Goal: Task Accomplishment & Management: Manage account settings

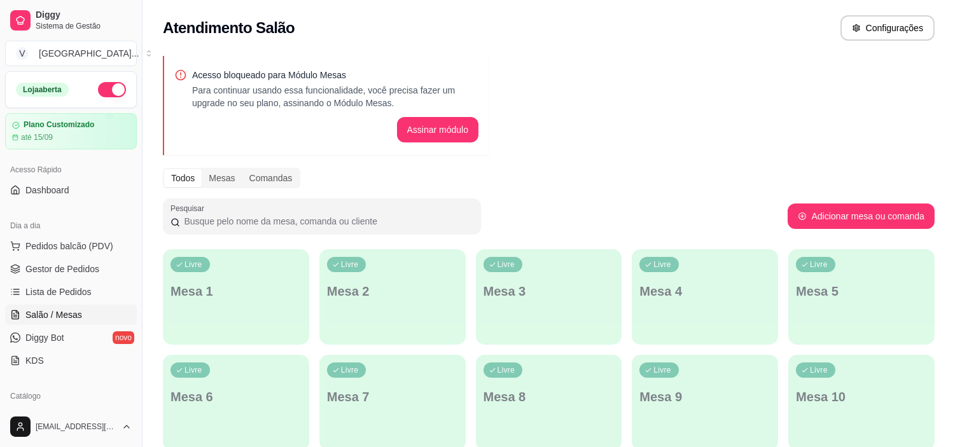
scroll to position [141, 0]
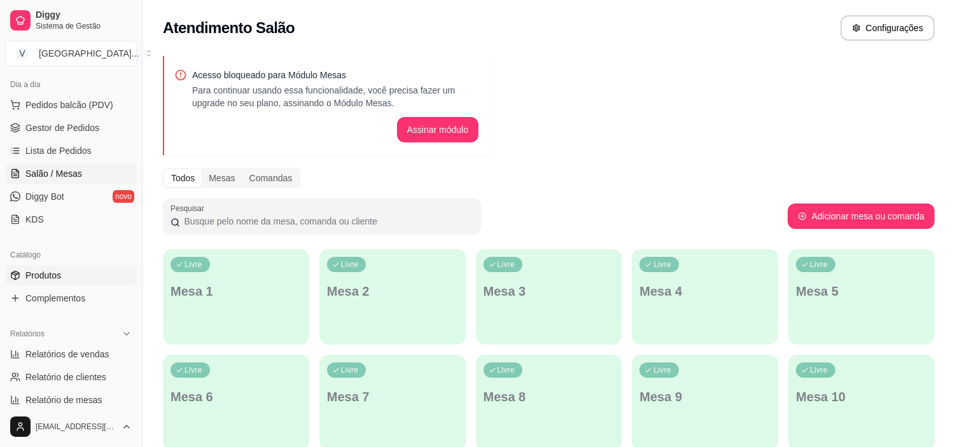
click at [57, 280] on span "Produtos" at bounding box center [43, 275] width 36 height 13
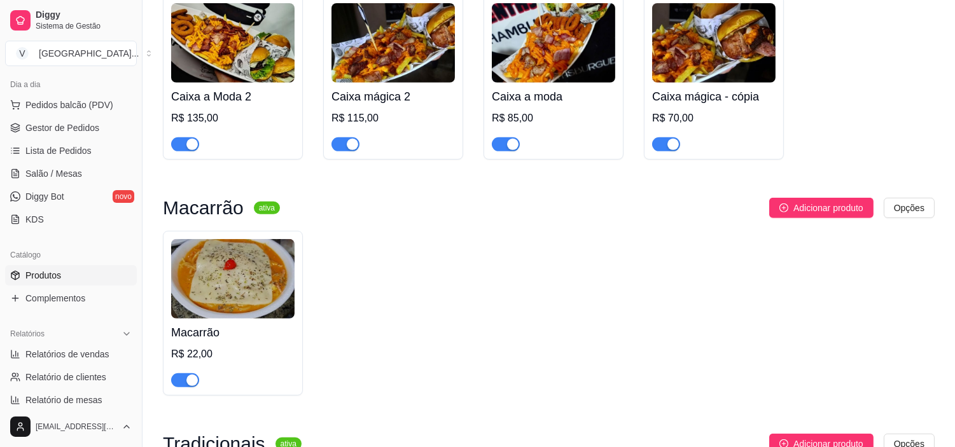
scroll to position [1060, 0]
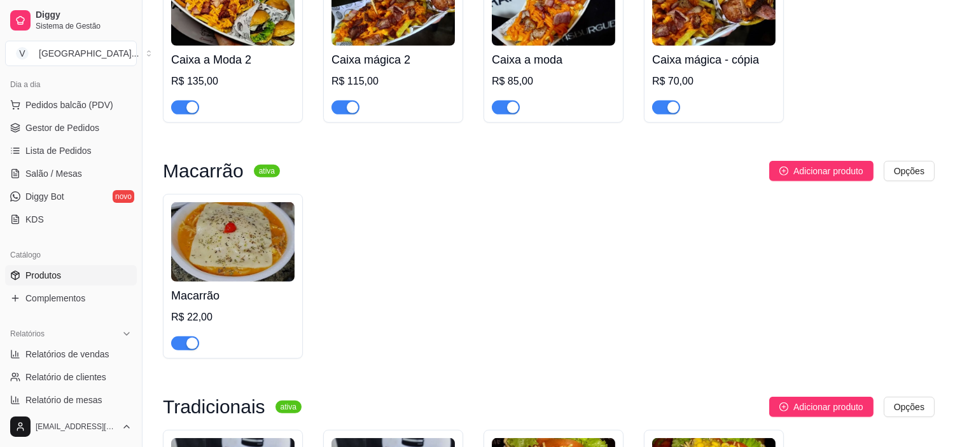
click at [191, 346] on div "button" at bounding box center [191, 343] width 11 height 11
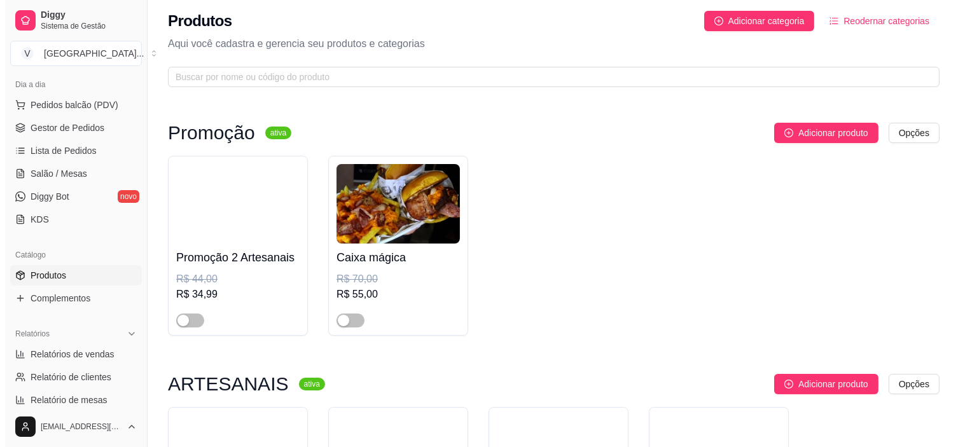
scroll to position [0, 0]
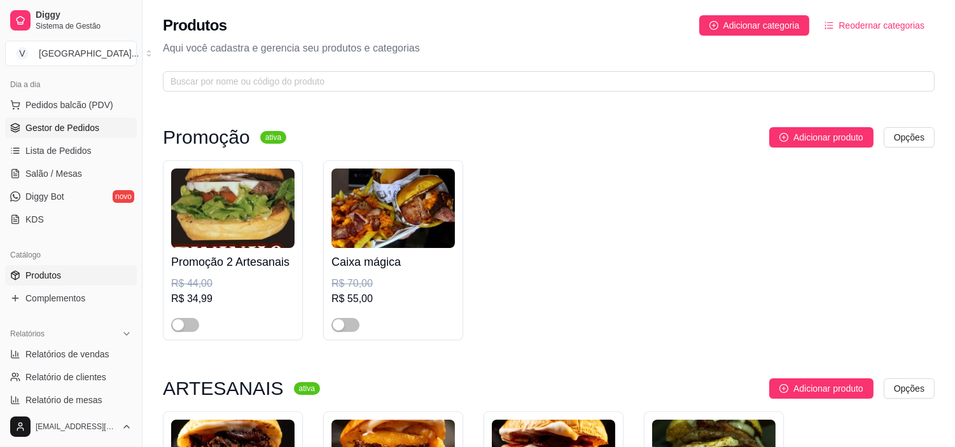
click at [65, 125] on span "Gestor de Pedidos" at bounding box center [62, 127] width 74 height 13
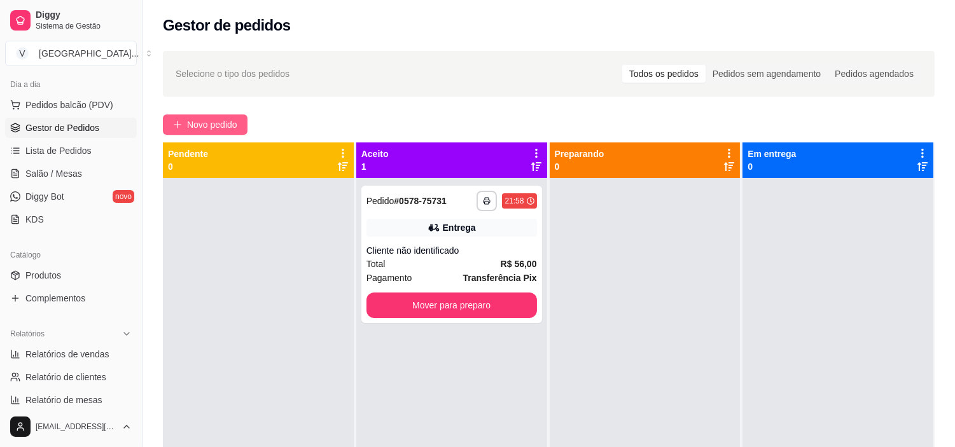
drag, startPoint x: 178, startPoint y: 123, endPoint x: 188, endPoint y: 121, distance: 10.5
click at [178, 105] on div "**********" at bounding box center [548, 324] width 812 height 562
click at [216, 125] on span "Novo pedido" at bounding box center [212, 125] width 50 height 14
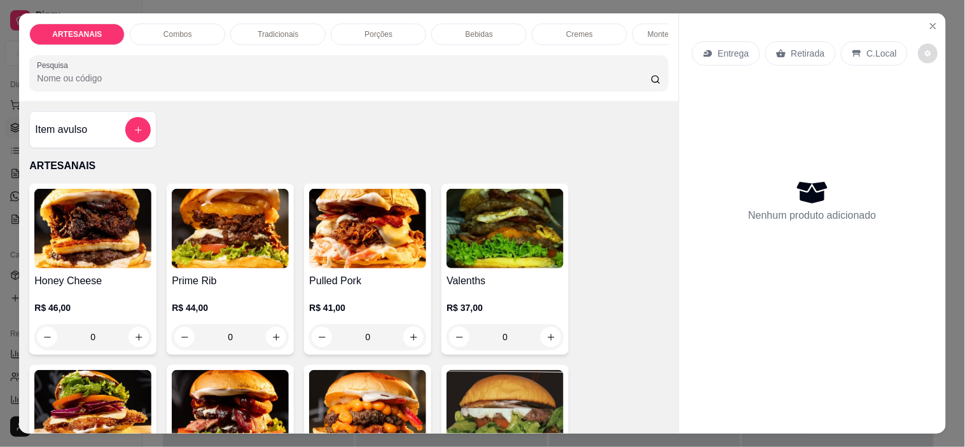
click at [918, 44] on button "decrease-product-quantity" at bounding box center [928, 54] width 20 height 20
click at [935, 106] on span "Automatic updates" at bounding box center [930, 99] width 25 height 15
click at [926, 106] on input "Automatic updates" at bounding box center [922, 103] width 8 height 8
checkbox input "true"
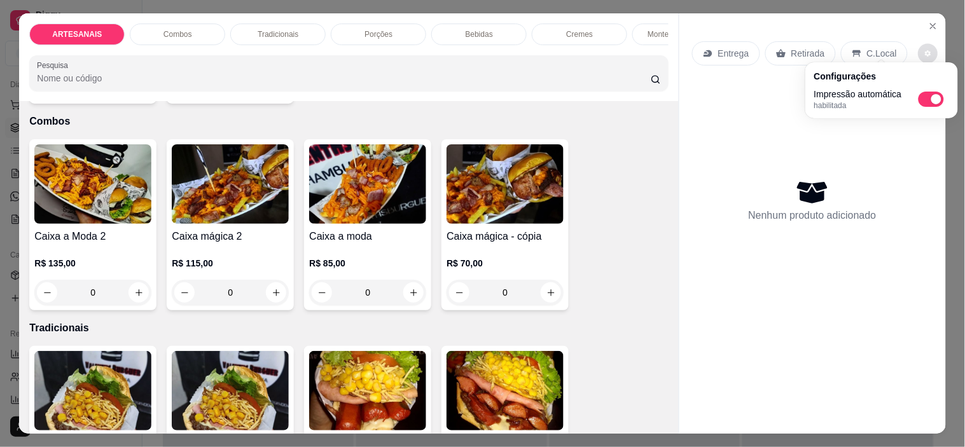
scroll to position [636, 0]
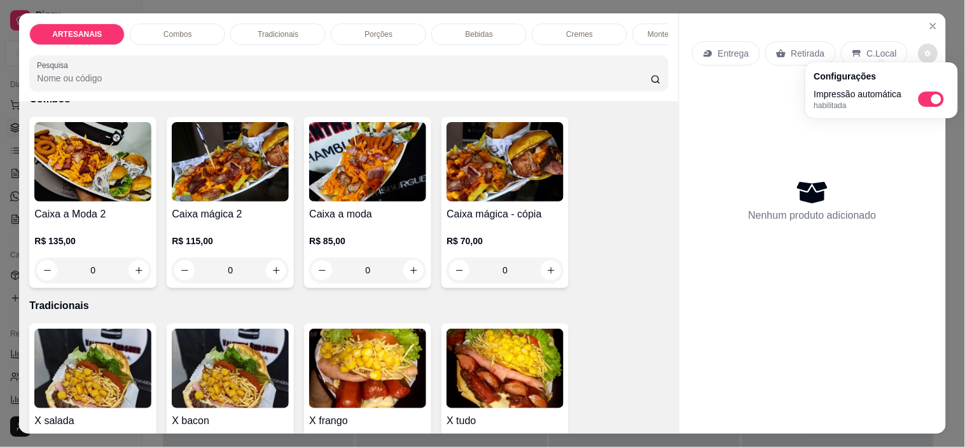
click at [273, 277] on div "0" at bounding box center [230, 270] width 117 height 25
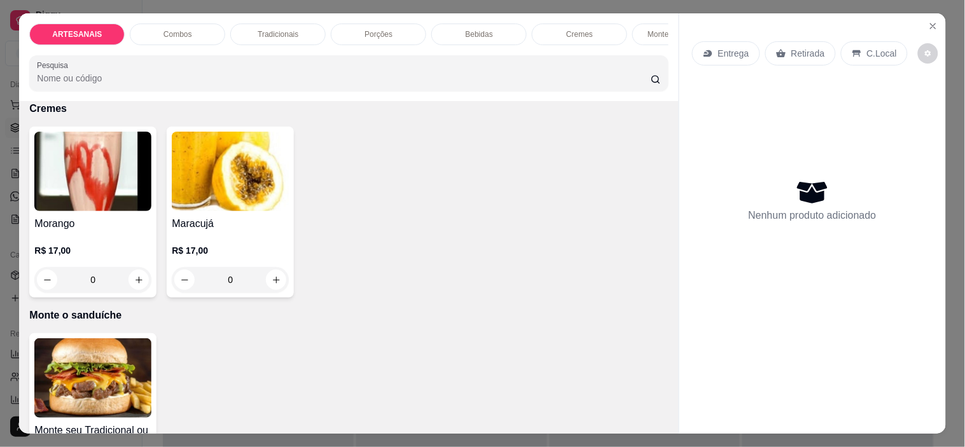
scroll to position [2119, 0]
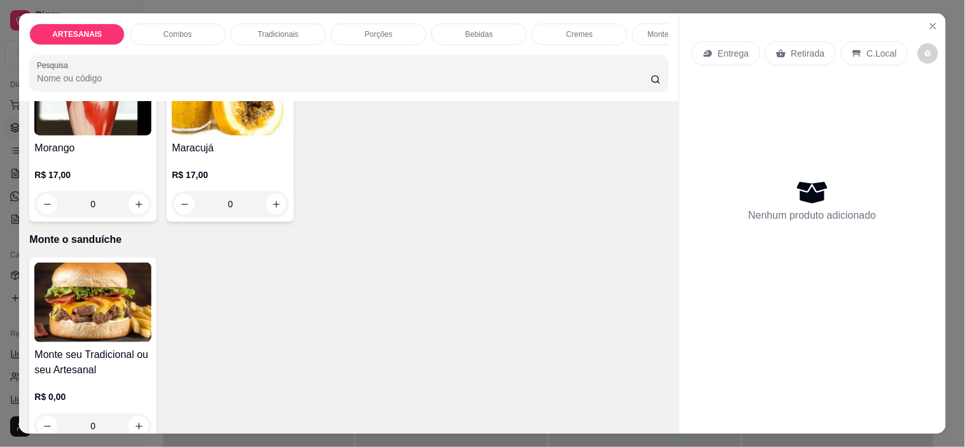
click at [139, 391] on div "R$ 0,00 0" at bounding box center [92, 415] width 117 height 48
click at [135, 413] on div "0" at bounding box center [92, 425] width 117 height 25
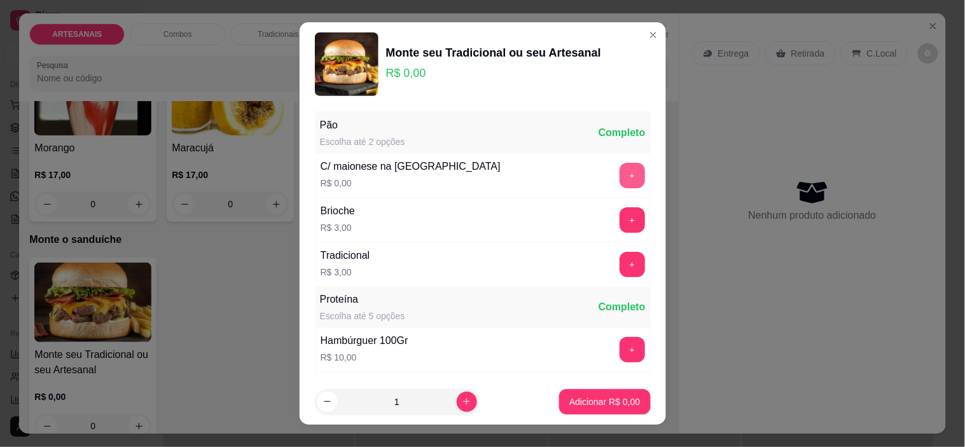
click at [620, 179] on button "+" at bounding box center [632, 175] width 25 height 25
click at [620, 218] on button "+" at bounding box center [632, 219] width 25 height 25
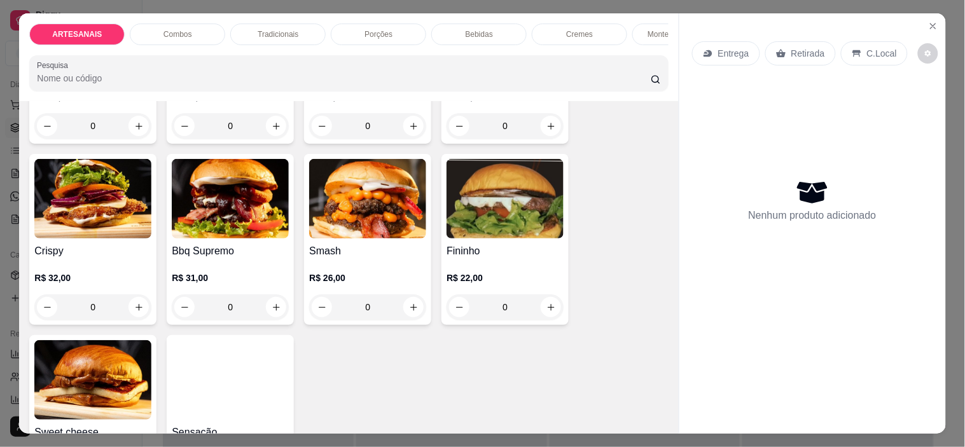
scroll to position [212, 0]
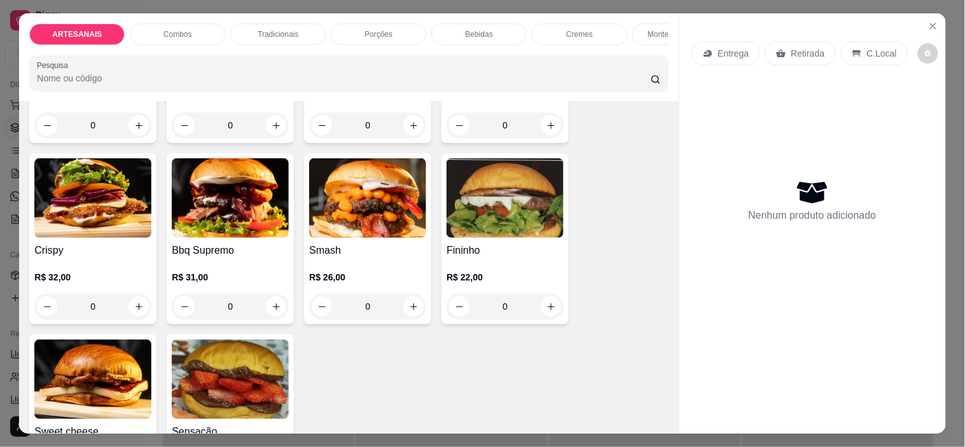
click at [271, 308] on div "0" at bounding box center [230, 306] width 117 height 25
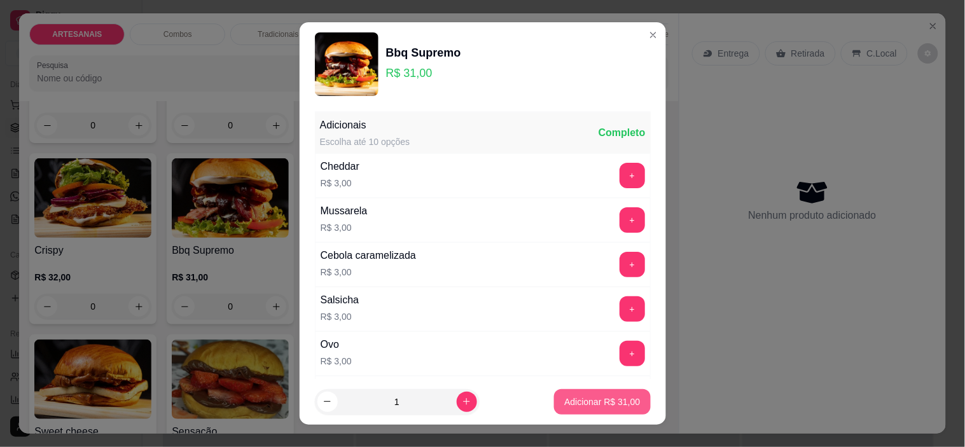
click at [621, 394] on button "Adicionar R$ 31,00" at bounding box center [602, 401] width 96 height 25
type input "1"
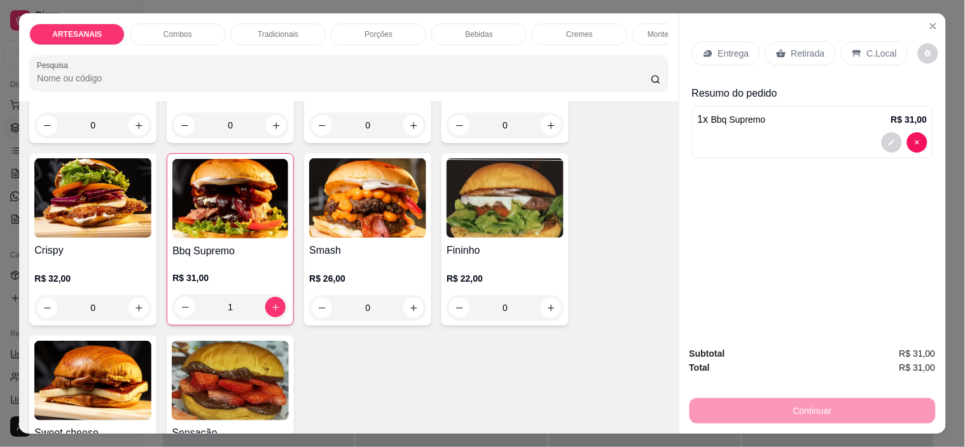
click at [407, 317] on div "0" at bounding box center [367, 307] width 117 height 25
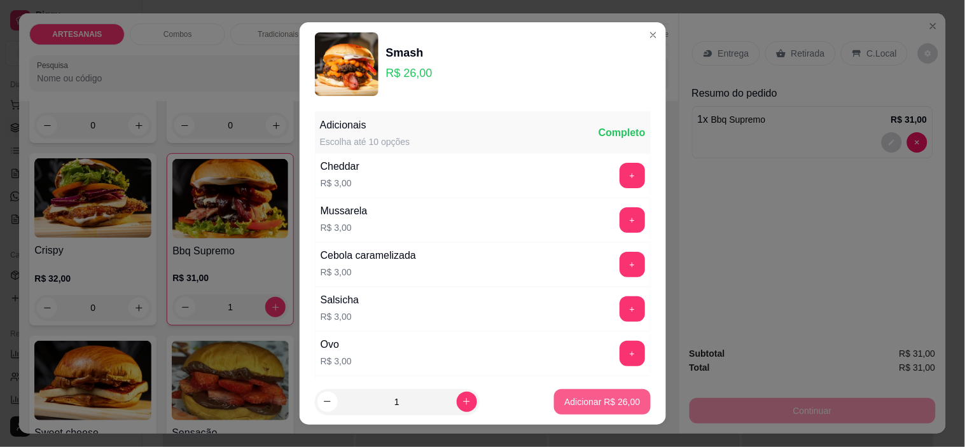
click at [587, 391] on button "Adicionar R$ 26,00" at bounding box center [602, 401] width 96 height 25
type input "1"
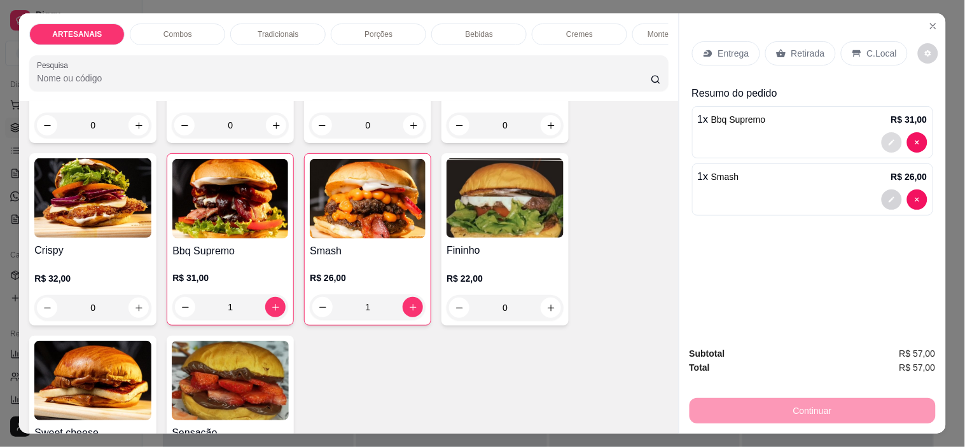
click at [887, 132] on button "decrease-product-quantity" at bounding box center [892, 142] width 20 height 20
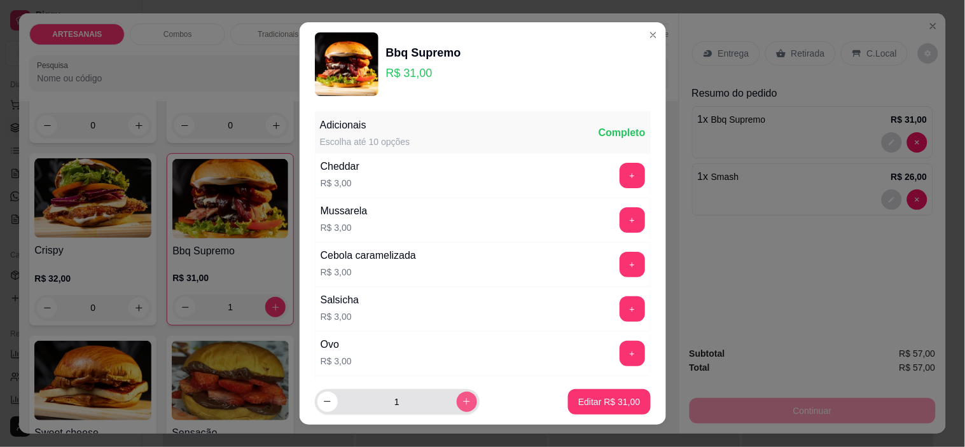
click at [462, 398] on icon "increase-product-quantity" at bounding box center [467, 402] width 10 height 10
type input "2"
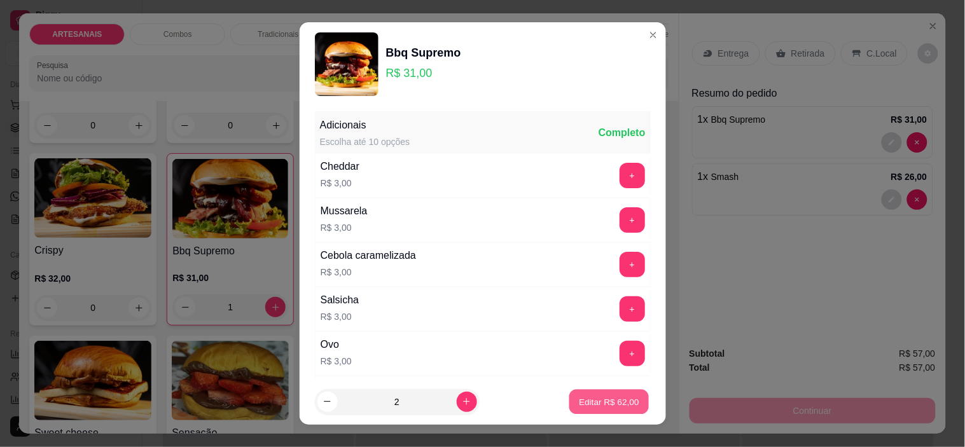
click at [599, 397] on p "Editar R$ 62,00" at bounding box center [609, 402] width 60 height 12
type input "2"
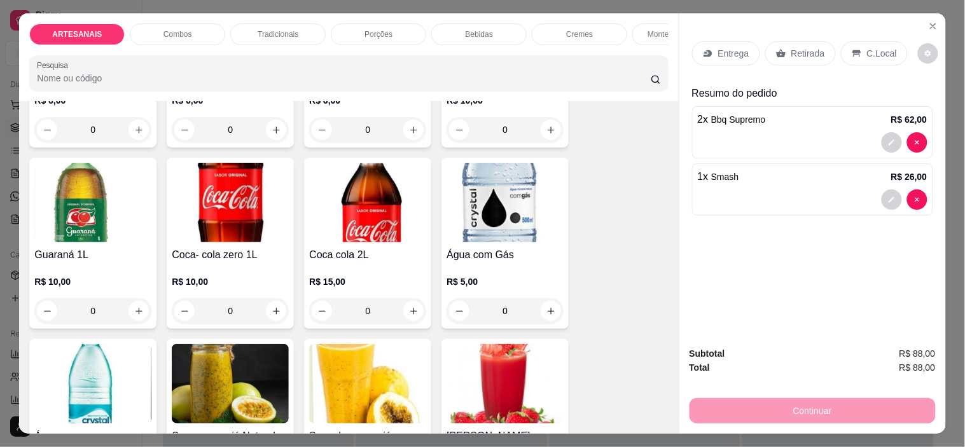
scroll to position [1343, 0]
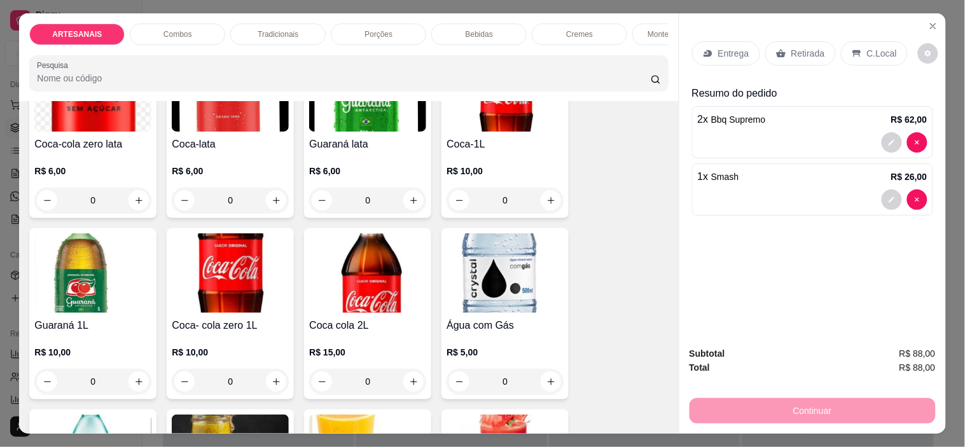
click at [546, 204] on div "0" at bounding box center [505, 200] width 117 height 25
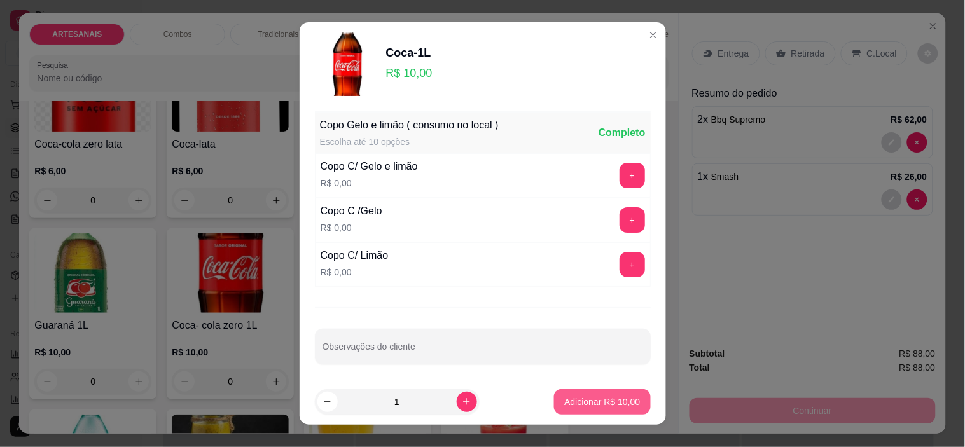
click at [620, 396] on p "Adicionar R$ 10,00" at bounding box center [602, 402] width 76 height 13
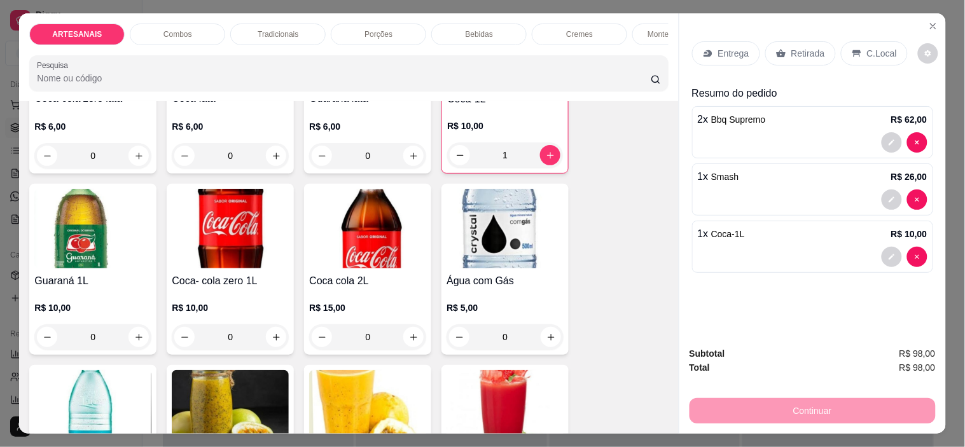
scroll to position [1413, 0]
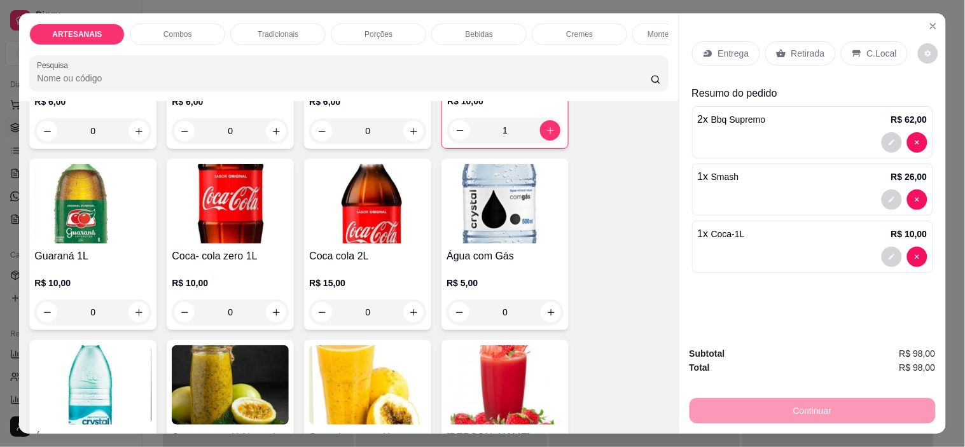
click at [545, 325] on div "0" at bounding box center [505, 312] width 117 height 25
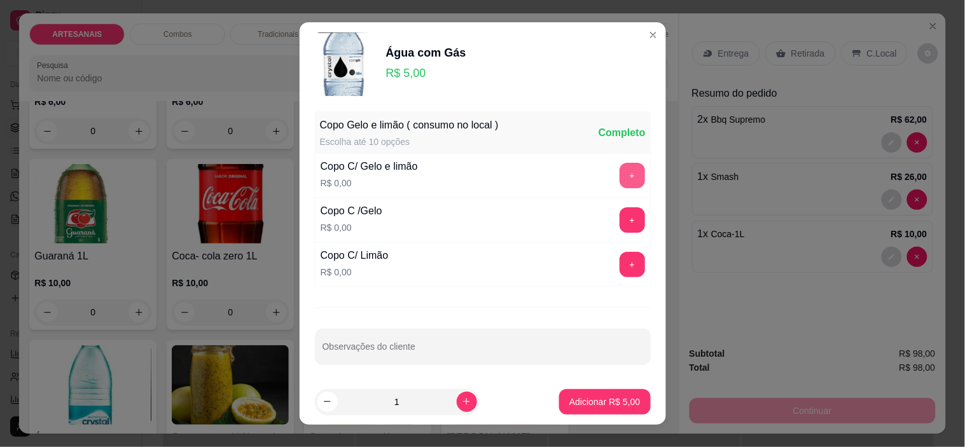
click at [620, 174] on button "+" at bounding box center [632, 175] width 25 height 25
click at [609, 397] on p "Adicionar R$ 5,00" at bounding box center [605, 402] width 69 height 12
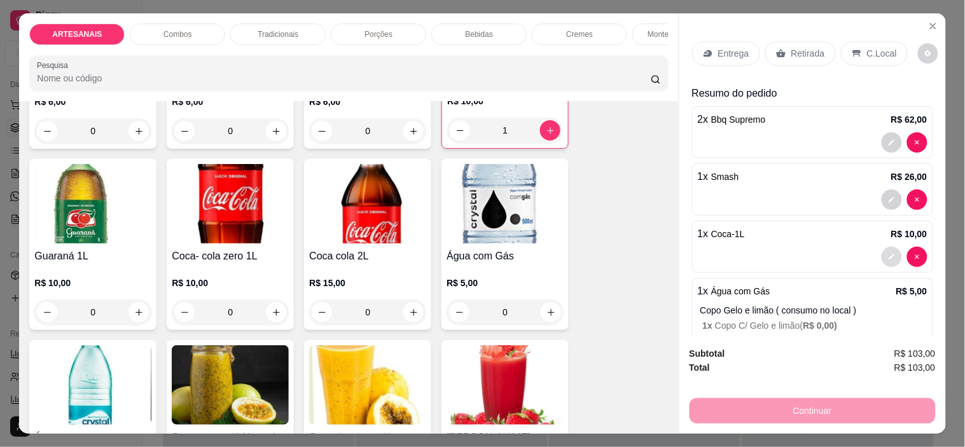
click at [882, 247] on button "decrease-product-quantity" at bounding box center [892, 257] width 20 height 20
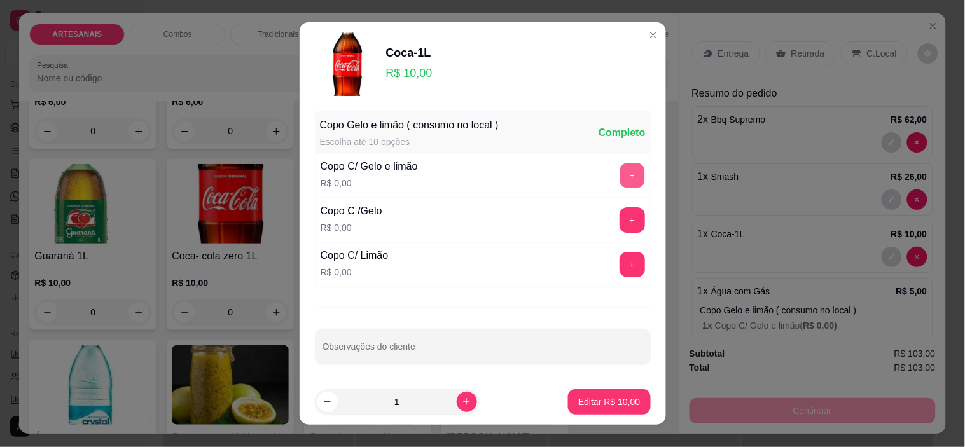
click at [620, 174] on button "+" at bounding box center [632, 175] width 25 height 25
click at [624, 397] on button "Editar R$ 10,00" at bounding box center [609, 401] width 82 height 25
type input "0"
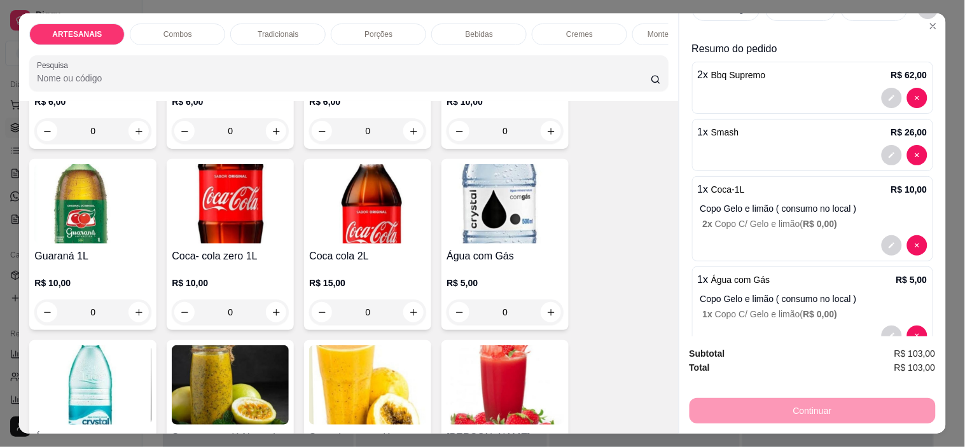
scroll to position [0, 0]
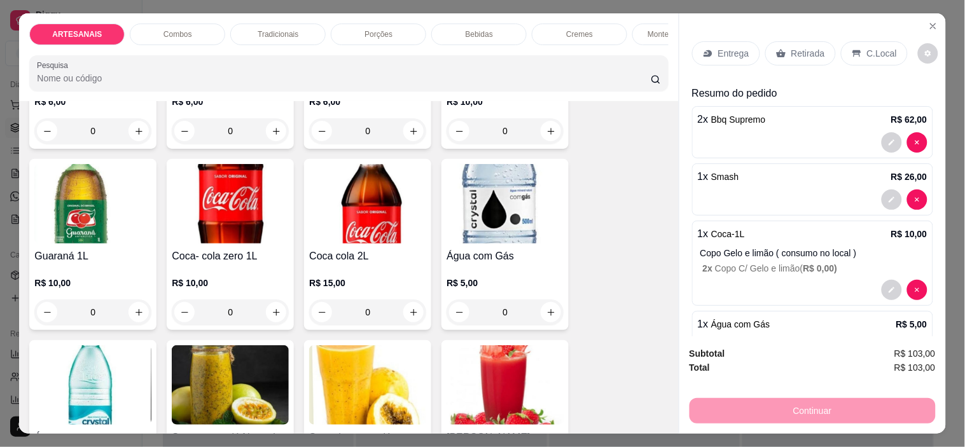
click at [875, 49] on p "C.Local" at bounding box center [882, 53] width 30 height 13
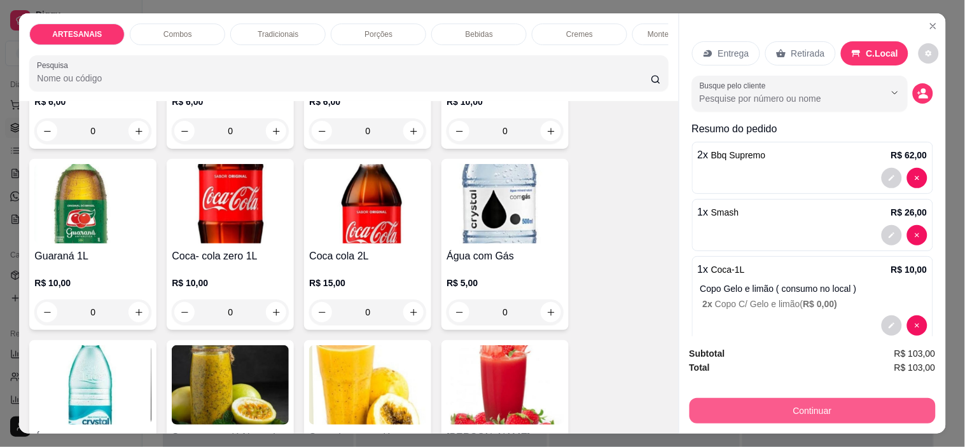
click at [906, 410] on button "Continuar" at bounding box center [812, 410] width 246 height 25
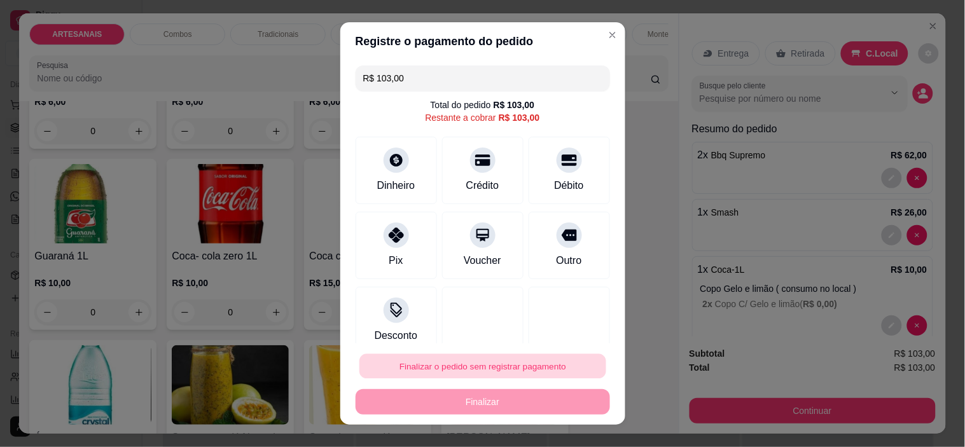
click at [461, 370] on button "Finalizar o pedido sem registrar pagamento" at bounding box center [482, 366] width 247 height 25
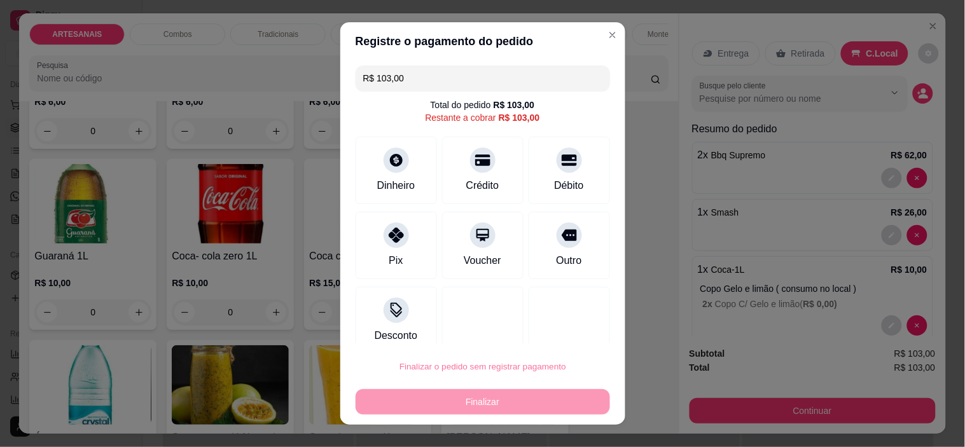
click at [556, 328] on button "Confirmar" at bounding box center [553, 330] width 45 height 19
type input "0"
type input "R$ 0,00"
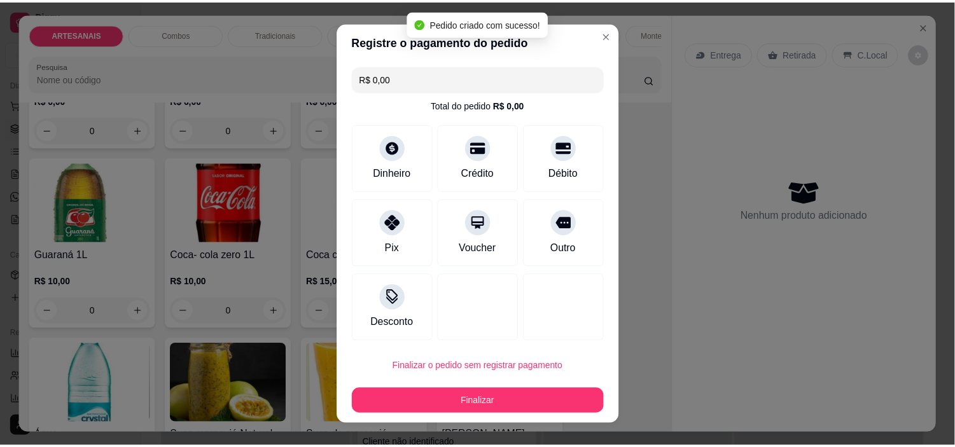
scroll to position [1410, 0]
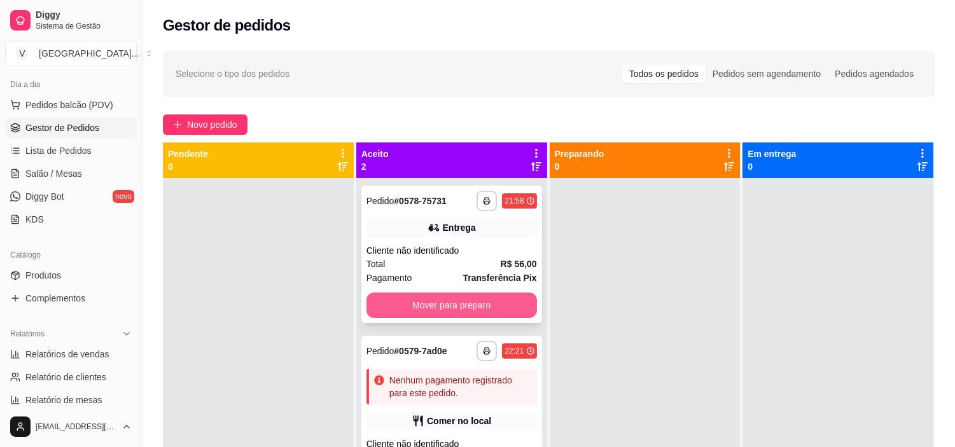
click at [460, 308] on button "Mover para preparo" at bounding box center [451, 305] width 170 height 25
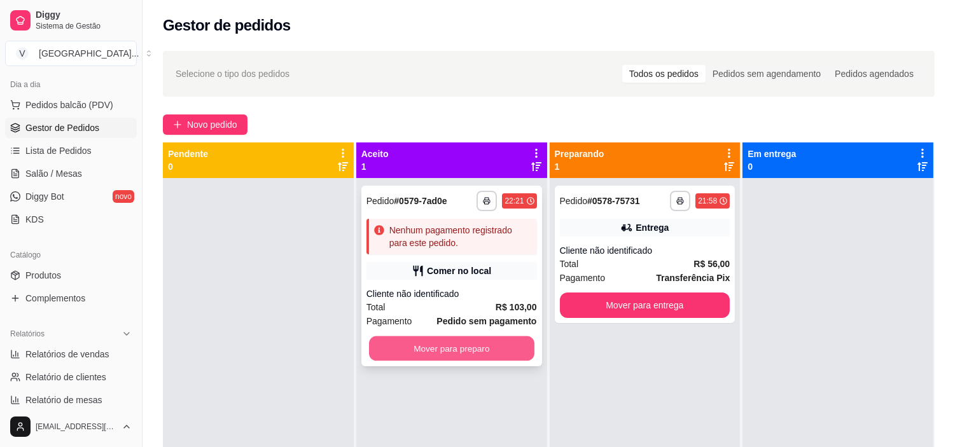
click at [507, 343] on button "Mover para preparo" at bounding box center [451, 348] width 165 height 25
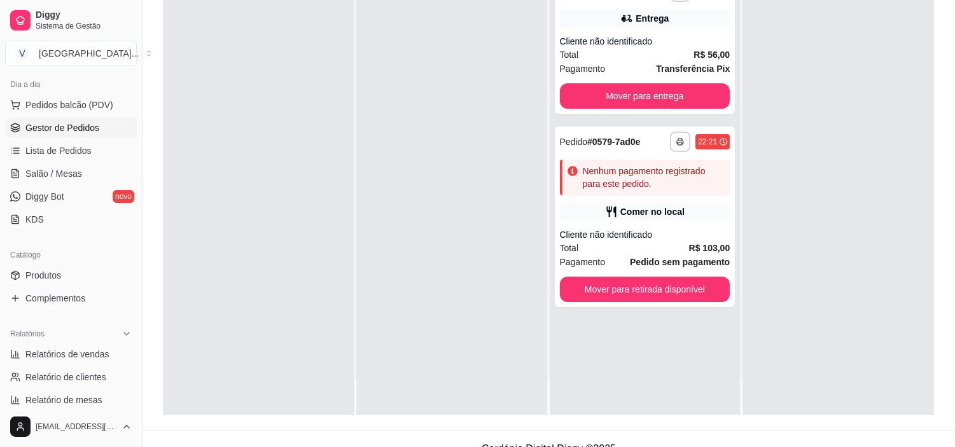
scroll to position [194, 0]
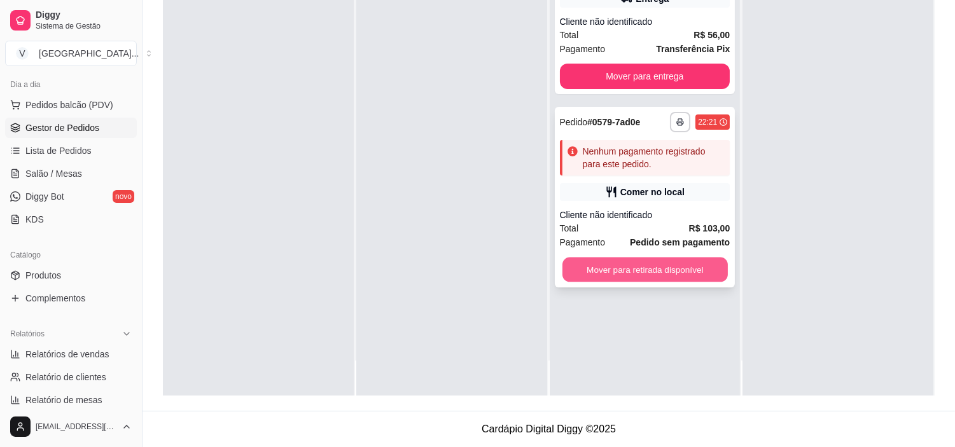
click at [620, 268] on button "Mover para retirada disponível" at bounding box center [644, 270] width 165 height 25
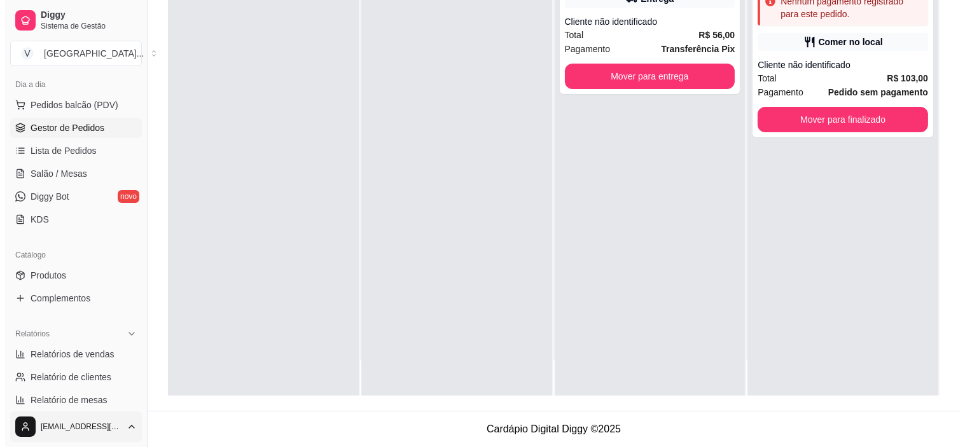
scroll to position [0, 0]
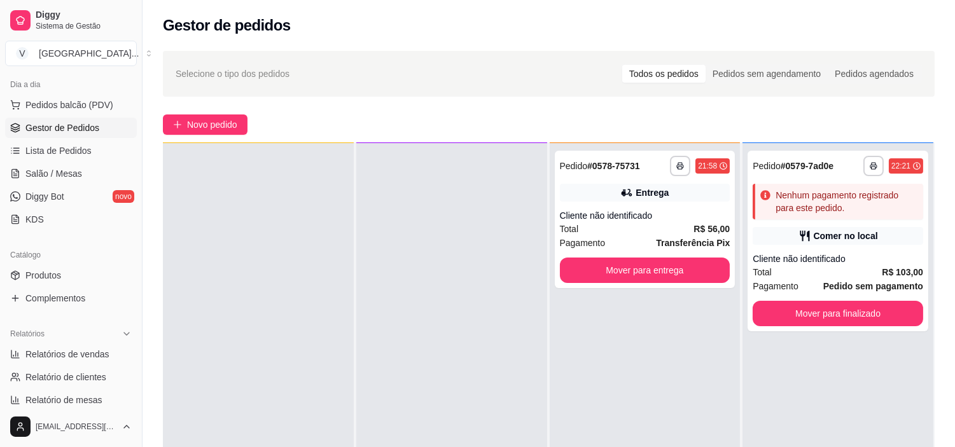
click at [189, 135] on div "**********" at bounding box center [548, 324] width 812 height 562
click at [191, 131] on span "Novo pedido" at bounding box center [212, 125] width 50 height 14
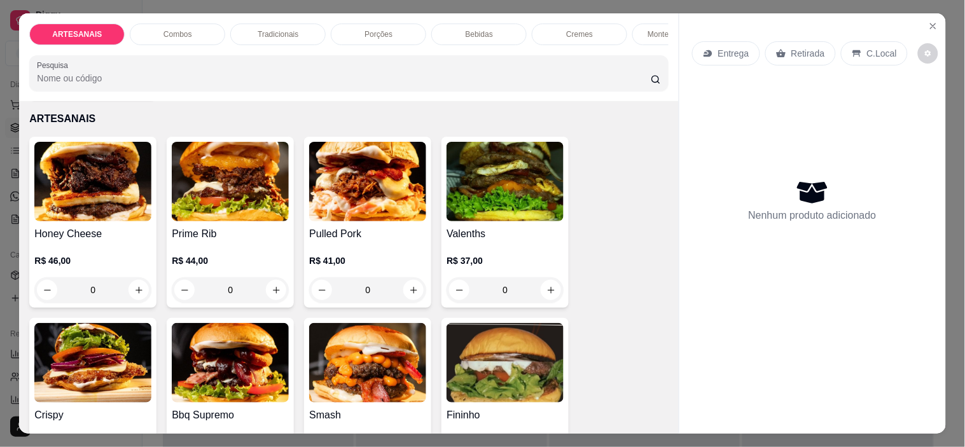
scroll to position [212, 0]
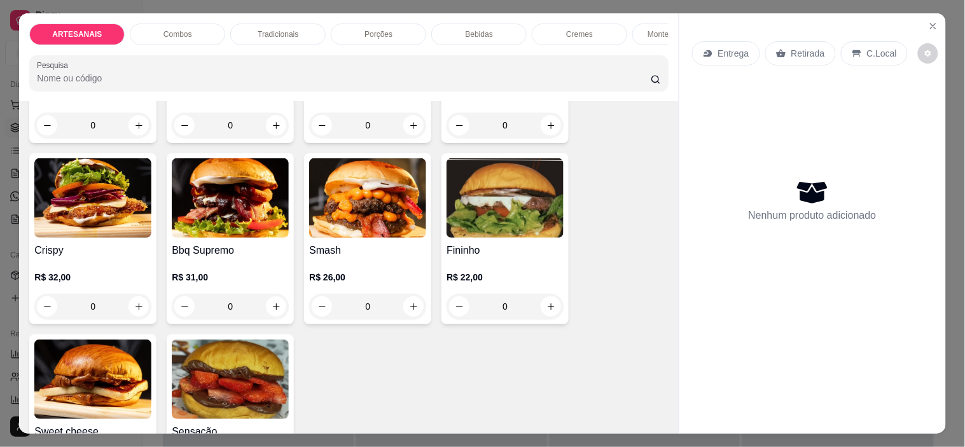
click at [544, 308] on div "0" at bounding box center [505, 306] width 117 height 25
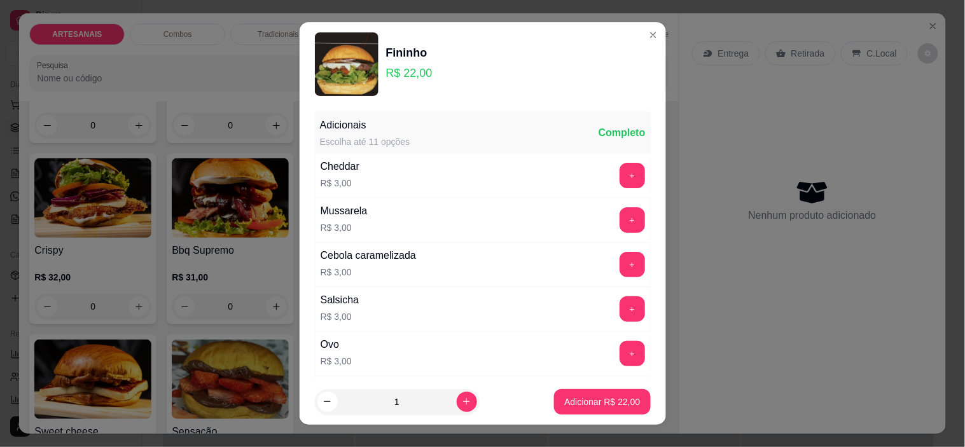
scroll to position [71, 0]
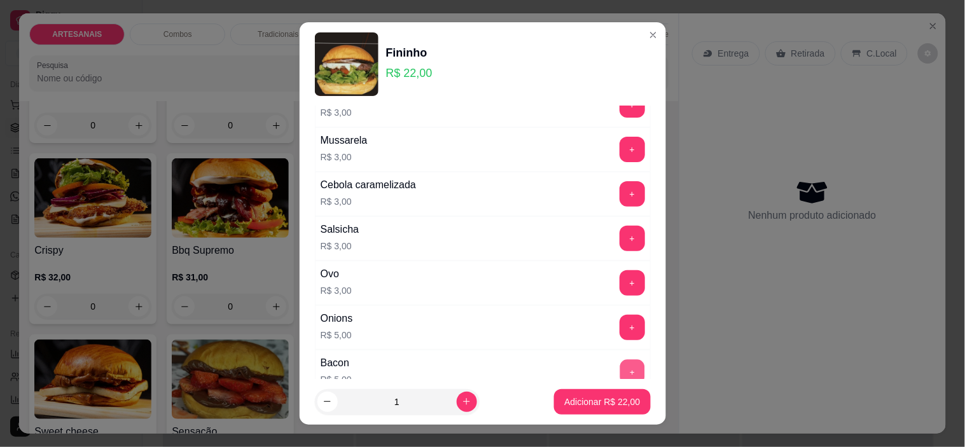
click at [620, 366] on button "+" at bounding box center [632, 372] width 25 height 25
click at [595, 398] on p "Adicionar R$ 27,00" at bounding box center [602, 402] width 76 height 13
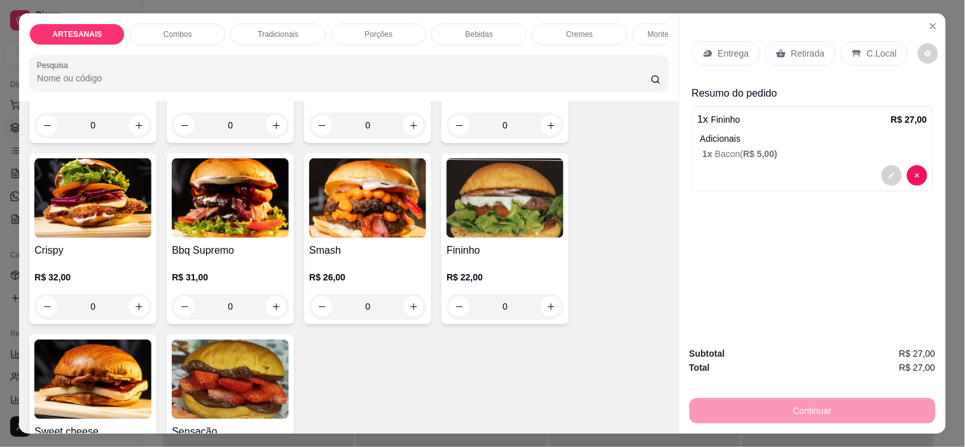
click at [555, 312] on div "0" at bounding box center [505, 306] width 117 height 25
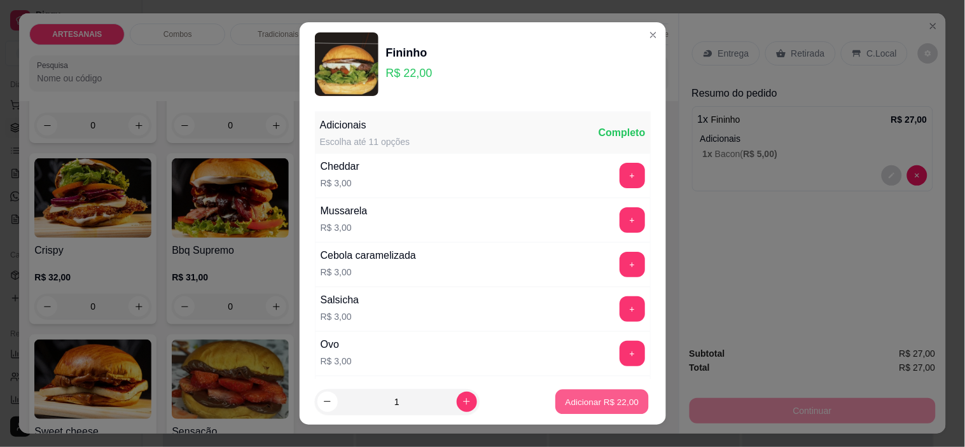
click at [613, 404] on p "Adicionar R$ 22,00" at bounding box center [602, 402] width 74 height 12
type input "1"
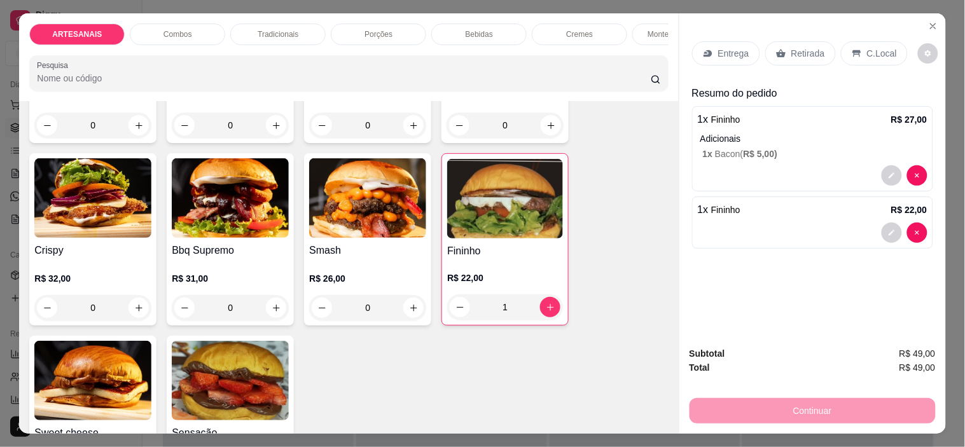
click at [745, 55] on div "Entrega" at bounding box center [726, 53] width 68 height 24
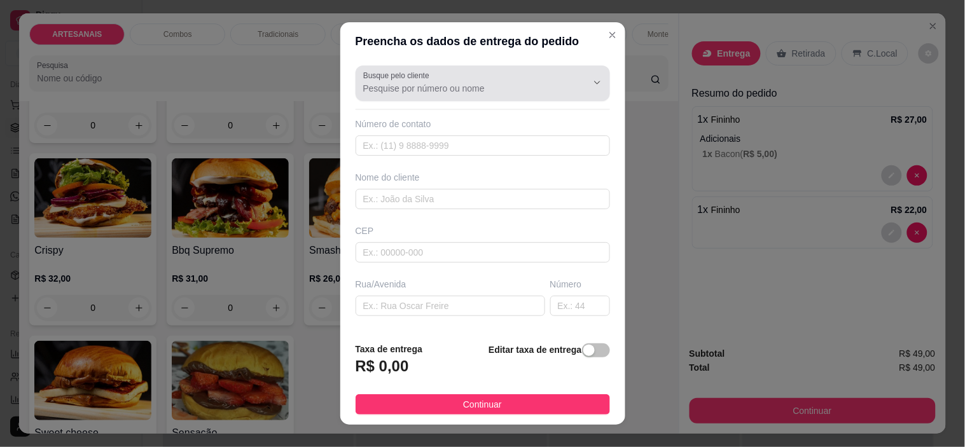
click at [458, 81] on div at bounding box center [482, 83] width 239 height 25
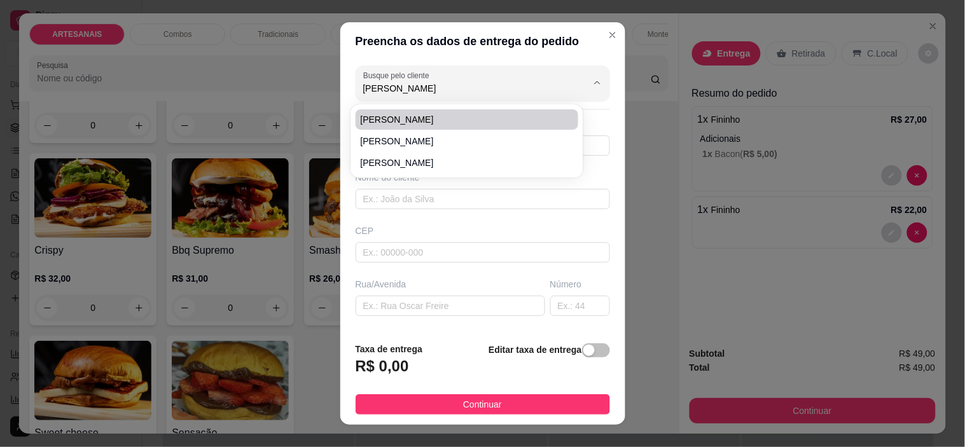
click at [458, 124] on span "[PERSON_NAME]" at bounding box center [461, 119] width 200 height 13
type input "[PERSON_NAME]"
type input "6298062125"
type input "[PERSON_NAME]"
type input "Usina"
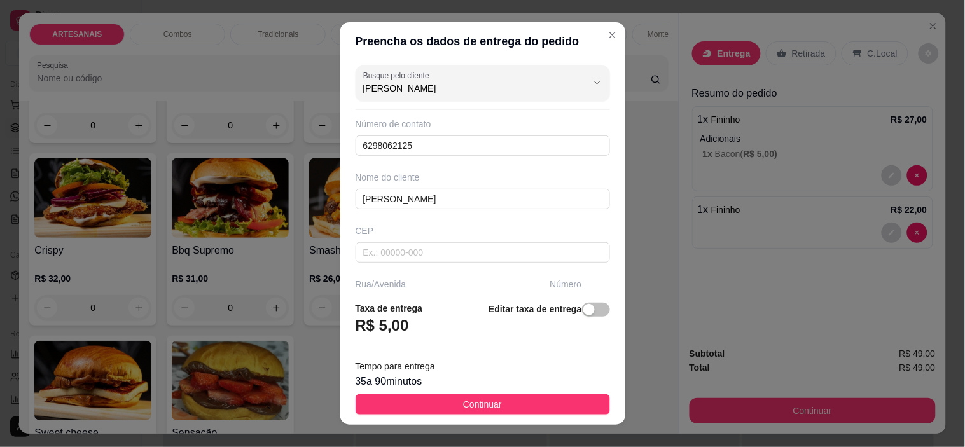
type input "[PERSON_NAME]"
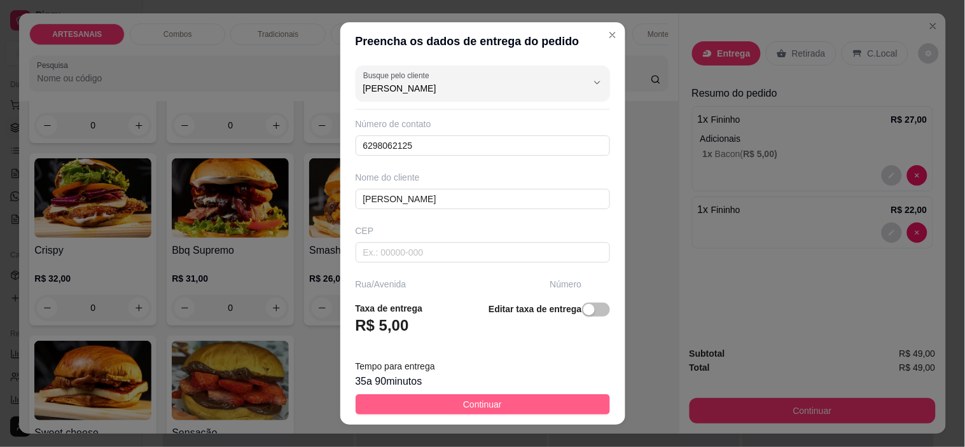
click at [509, 398] on button "Continuar" at bounding box center [483, 404] width 254 height 20
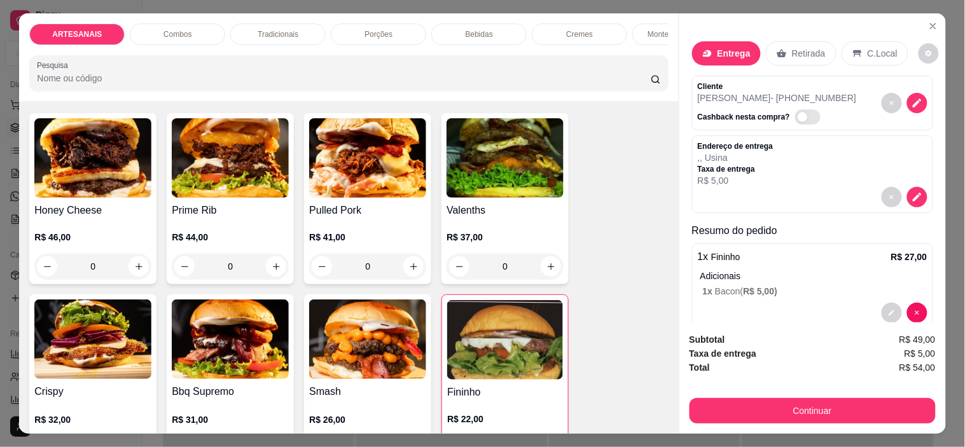
click at [541, 272] on div "0" at bounding box center [505, 266] width 117 height 25
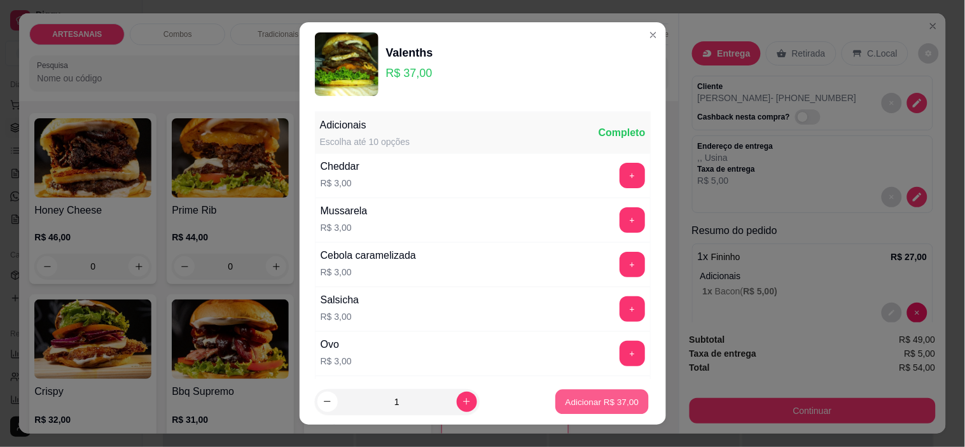
click at [595, 401] on p "Adicionar R$ 37,00" at bounding box center [602, 402] width 74 height 12
type input "1"
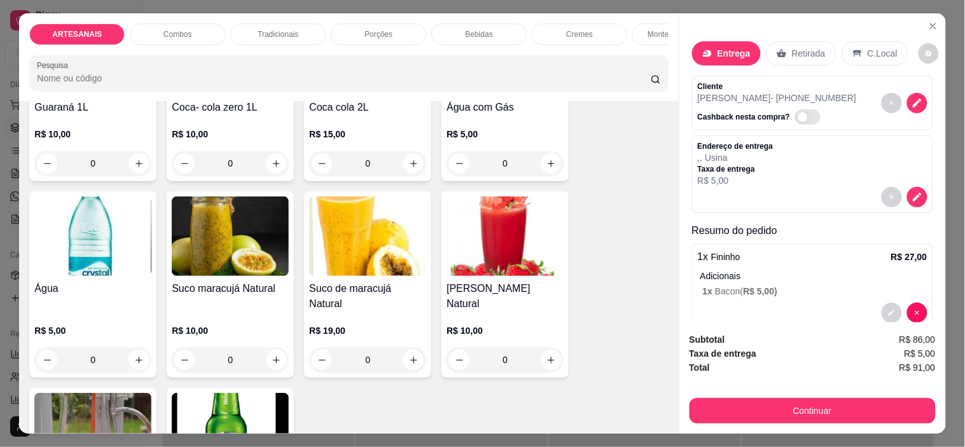
scroll to position [1554, 0]
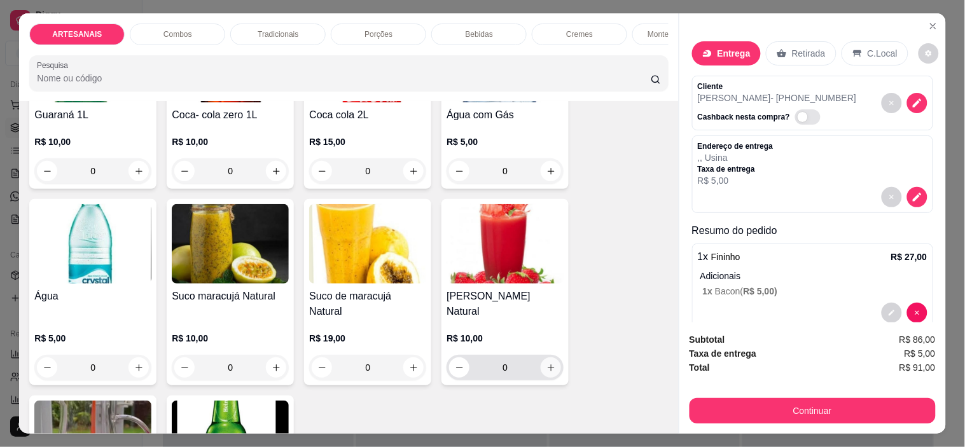
click at [546, 363] on icon "increase-product-quantity" at bounding box center [551, 368] width 10 height 10
type input "1"
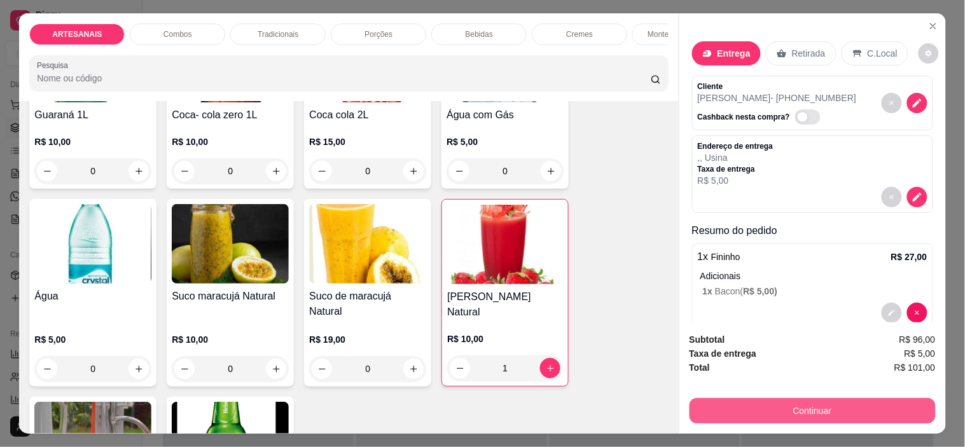
click at [821, 402] on button "Continuar" at bounding box center [812, 410] width 246 height 25
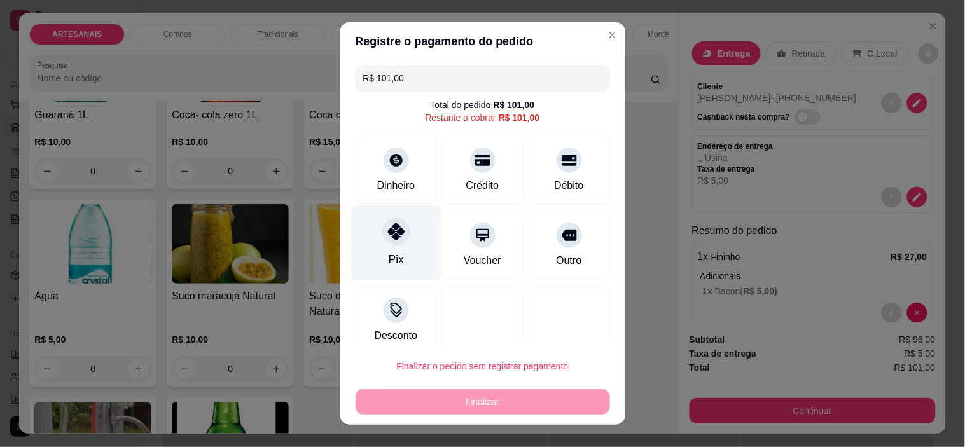
click at [374, 247] on div "Pix" at bounding box center [396, 243] width 90 height 74
type input "R$ 0,00"
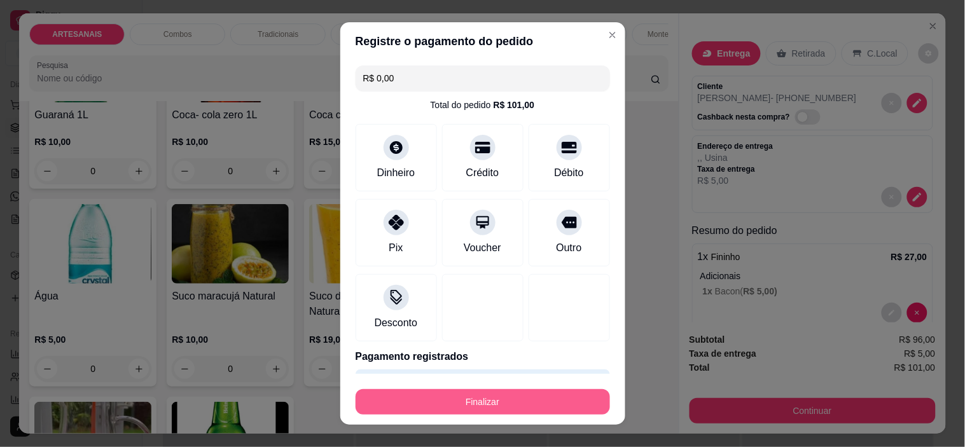
click at [484, 392] on button "Finalizar" at bounding box center [483, 401] width 254 height 25
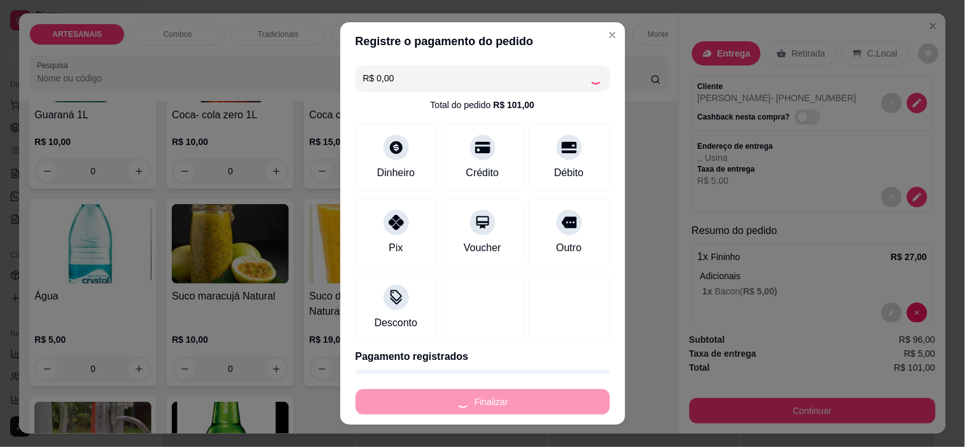
type input "0"
type input "-R$ 101,00"
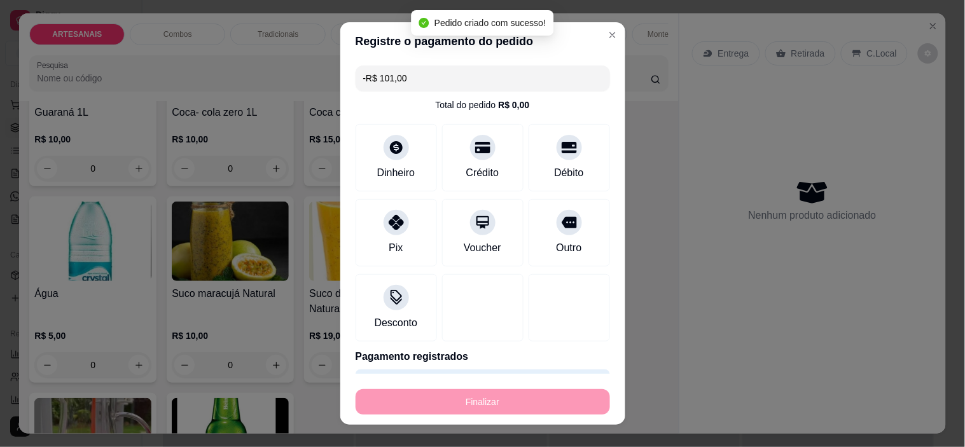
scroll to position [1552, 0]
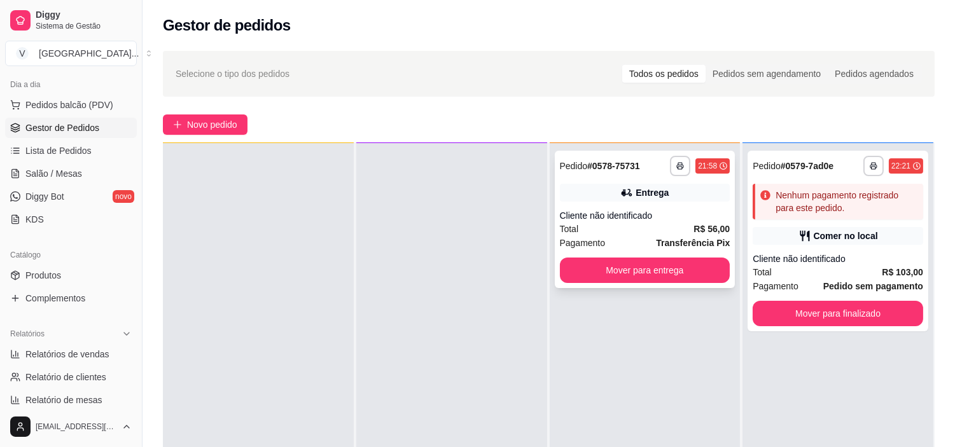
click at [660, 215] on div "Cliente não identificado" at bounding box center [645, 215] width 170 height 13
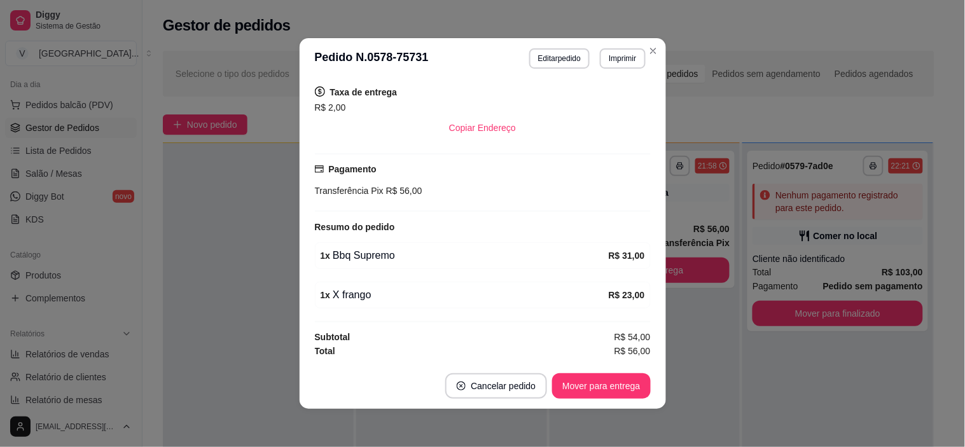
scroll to position [3, 0]
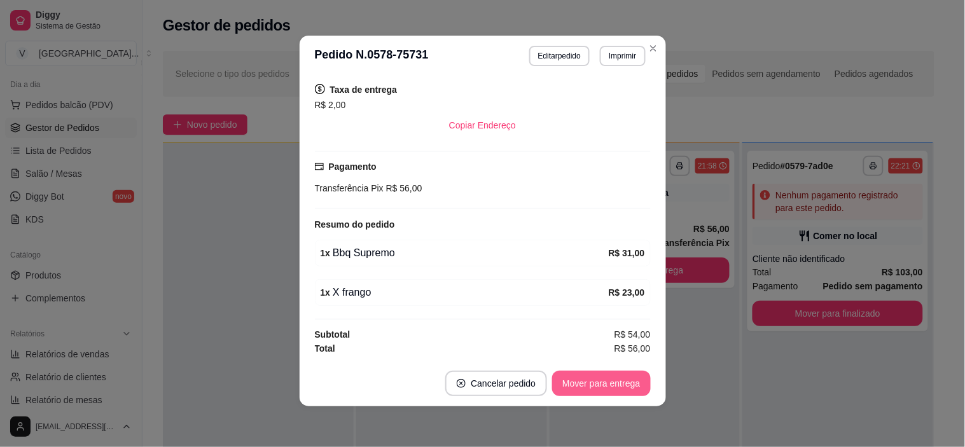
click at [613, 377] on button "Mover para entrega" at bounding box center [601, 383] width 98 height 25
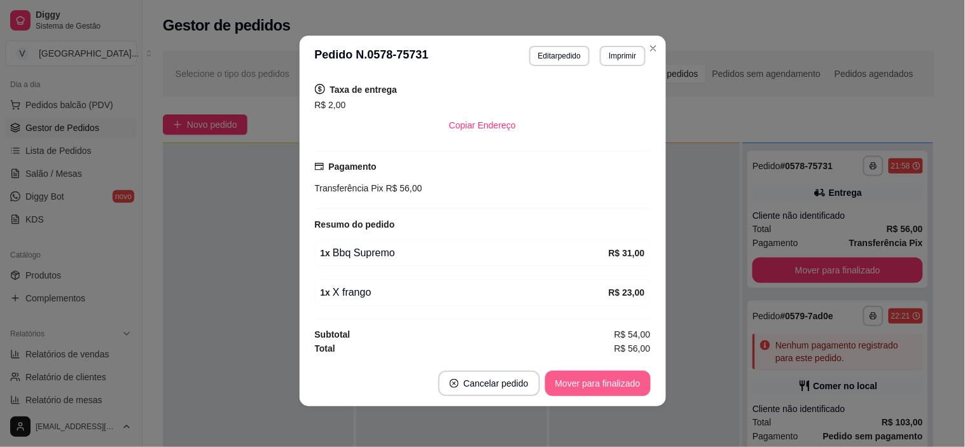
click at [625, 382] on button "Mover para finalizado" at bounding box center [598, 383] width 106 height 25
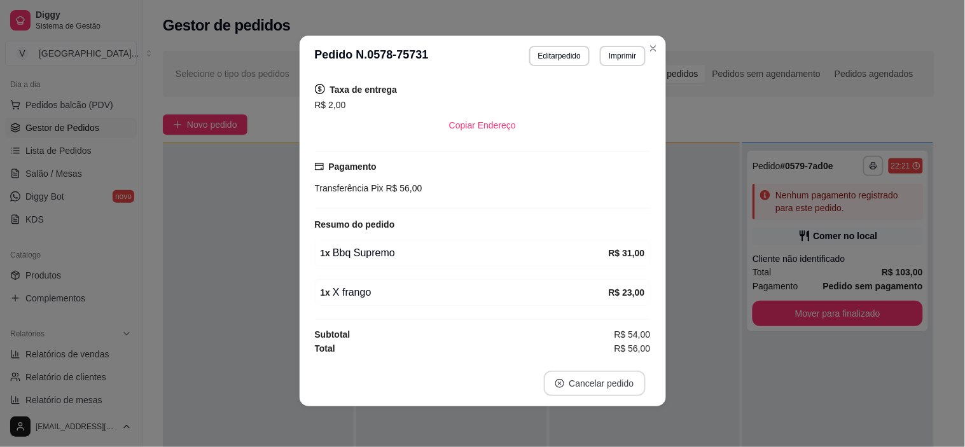
scroll to position [141, 0]
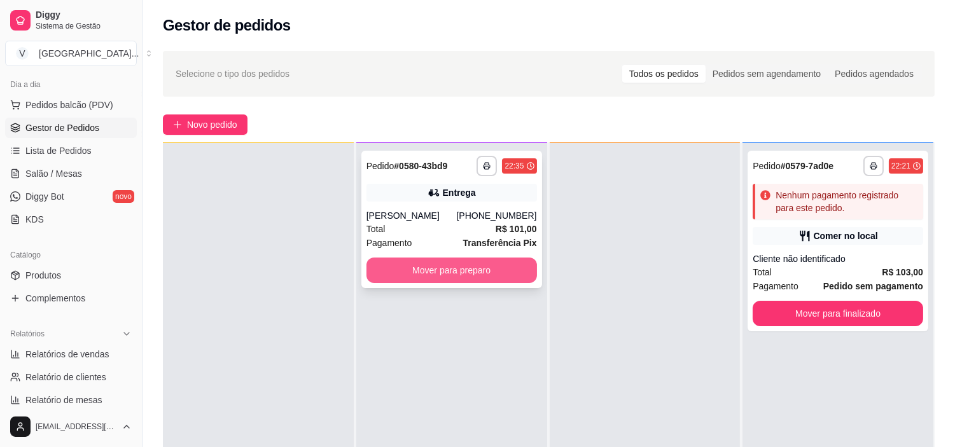
click at [449, 271] on button "Mover para preparo" at bounding box center [451, 270] width 170 height 25
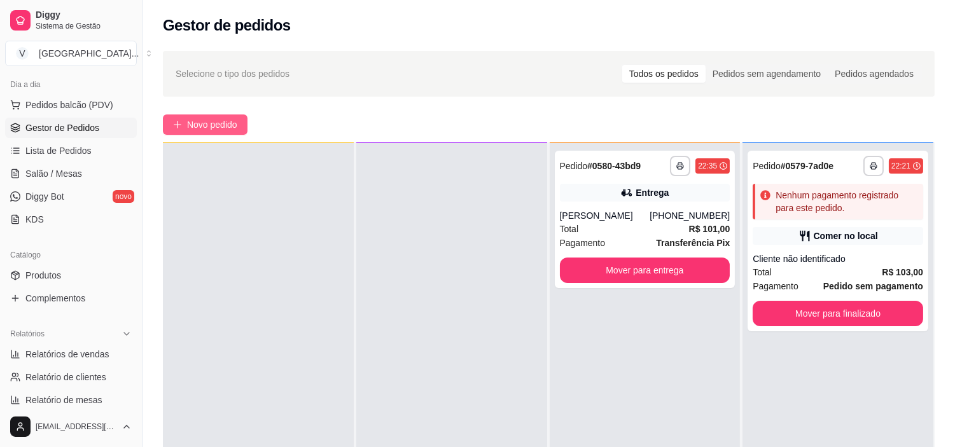
click at [240, 124] on button "Novo pedido" at bounding box center [205, 124] width 85 height 20
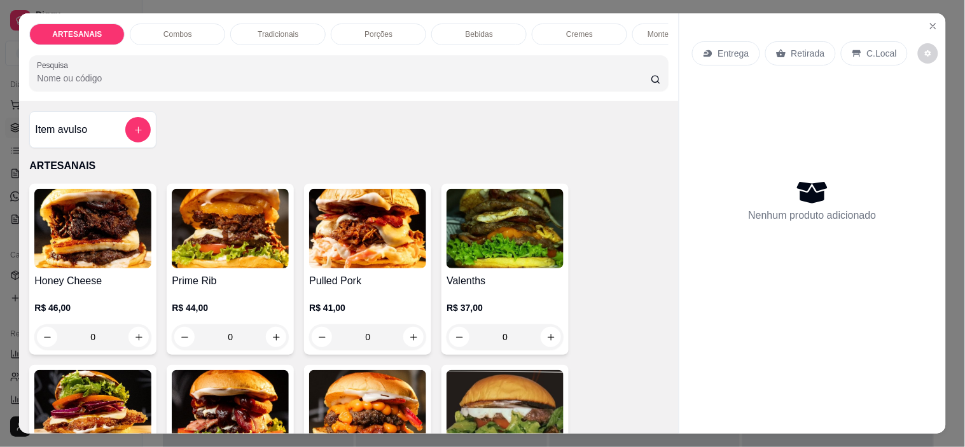
click at [543, 345] on div "0" at bounding box center [505, 336] width 117 height 25
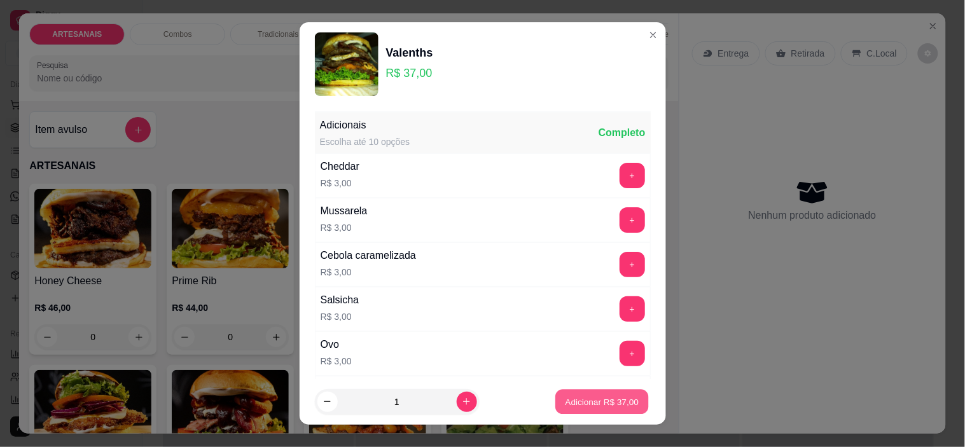
click at [578, 407] on p "Adicionar R$ 37,00" at bounding box center [602, 402] width 74 height 12
type input "1"
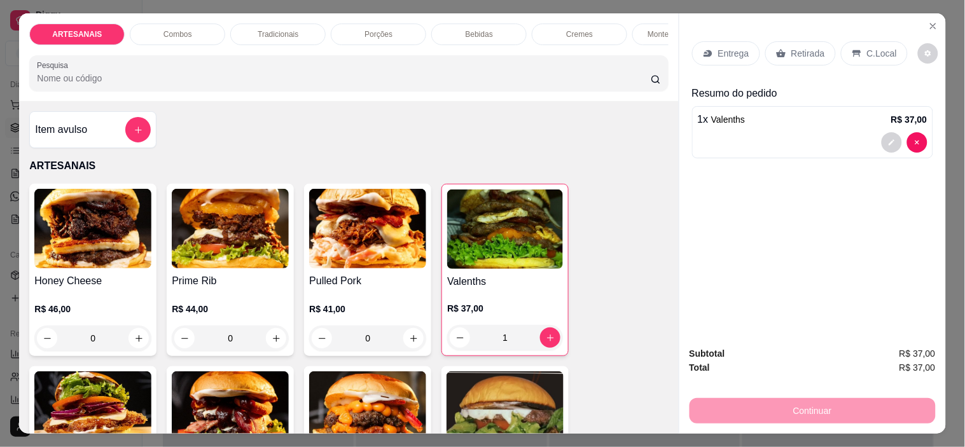
click at [704, 50] on icon at bounding box center [707, 53] width 8 height 7
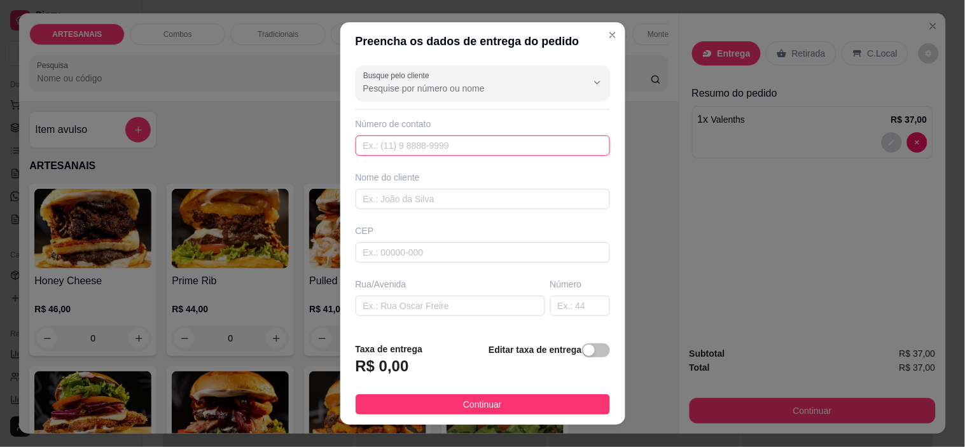
click at [415, 141] on input "text" at bounding box center [483, 145] width 254 height 20
click at [408, 149] on input "text" at bounding box center [483, 145] width 254 height 20
paste input "[PHONE_NUMBER]"
type input "[PHONE_NUMBER]"
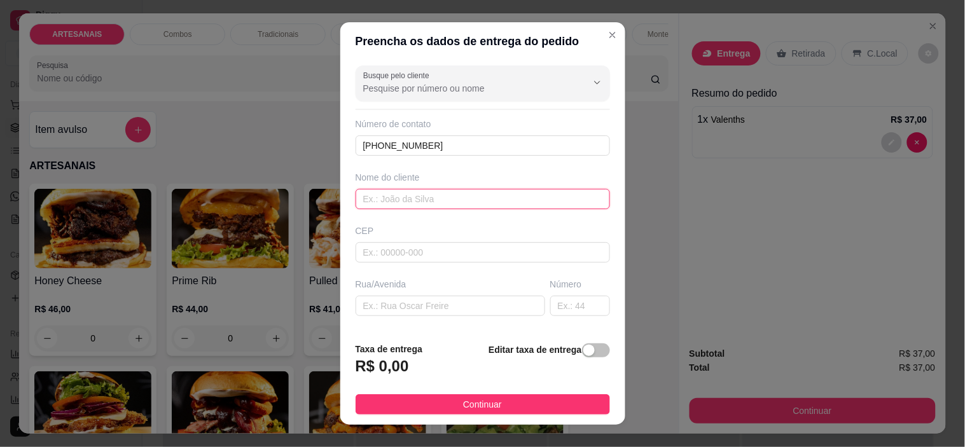
click at [449, 196] on input "text" at bounding box center [483, 199] width 254 height 20
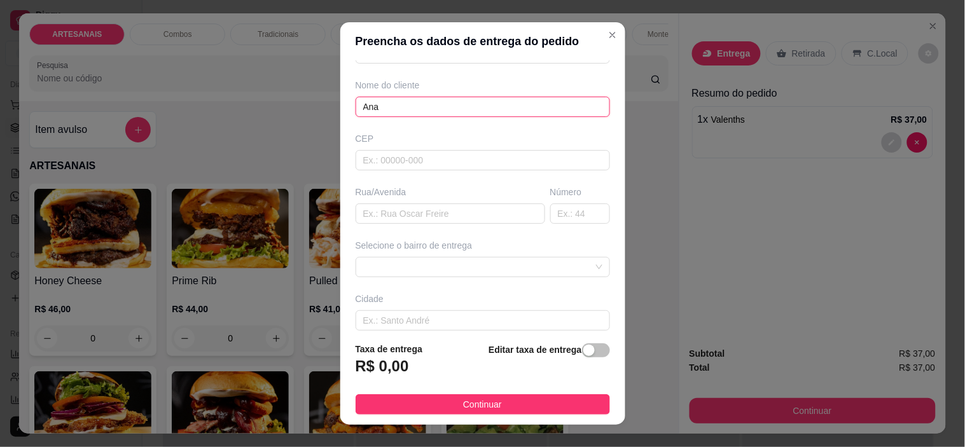
scroll to position [157, 0]
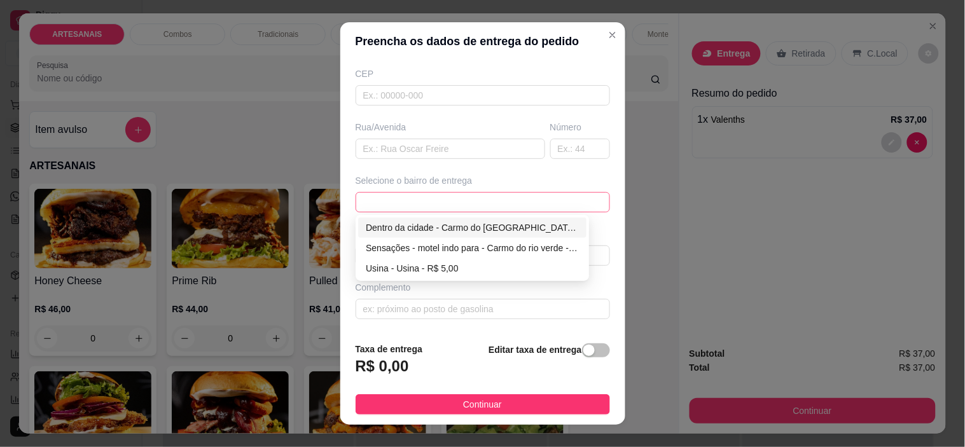
click at [550, 200] on span at bounding box center [482, 202] width 239 height 19
type input "Ana"
click at [504, 221] on div "Dentro da cidade - Carmo do [GEOGRAPHIC_DATA] - R$ 2,00" at bounding box center [472, 228] width 213 height 14
type input "Carmo do [GEOGRAPHIC_DATA]"
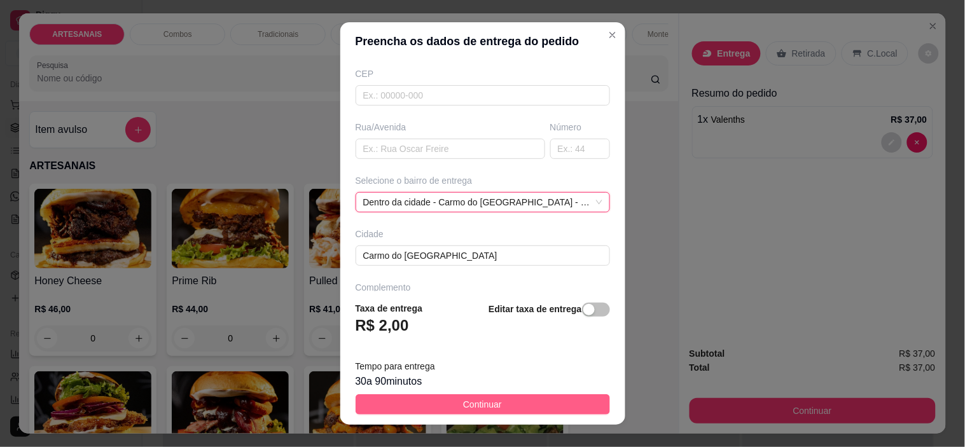
click at [523, 410] on button "Continuar" at bounding box center [483, 404] width 254 height 20
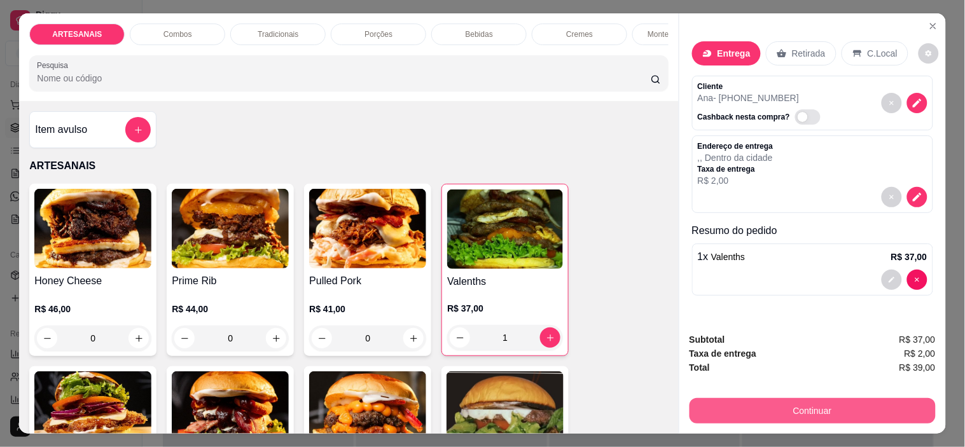
click at [744, 412] on button "Continuar" at bounding box center [812, 410] width 246 height 25
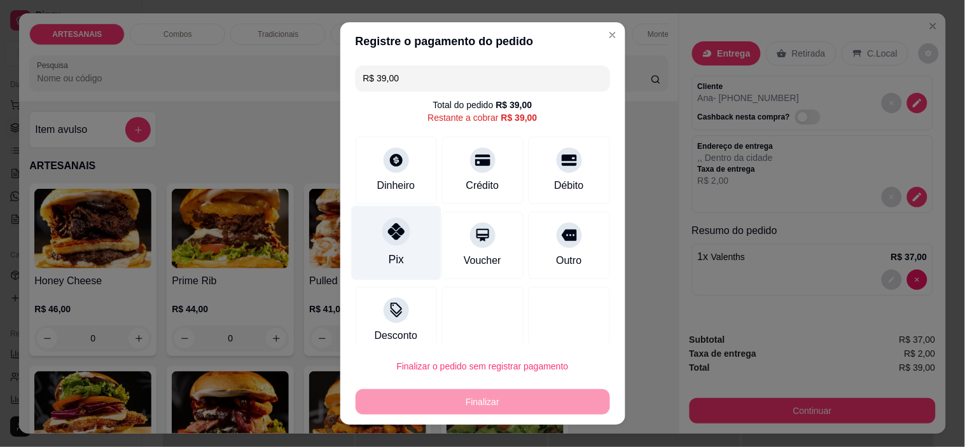
click at [387, 239] on icon at bounding box center [395, 231] width 17 height 17
type input "R$ 0,00"
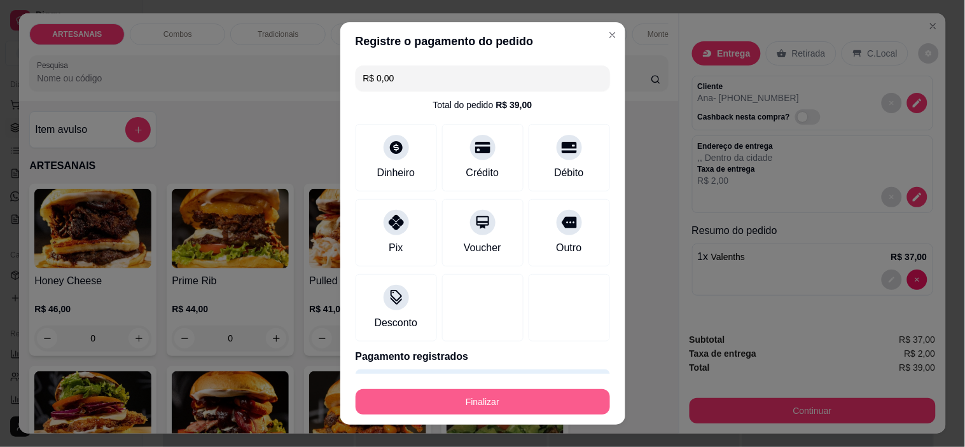
click at [499, 401] on button "Finalizar" at bounding box center [483, 401] width 254 height 25
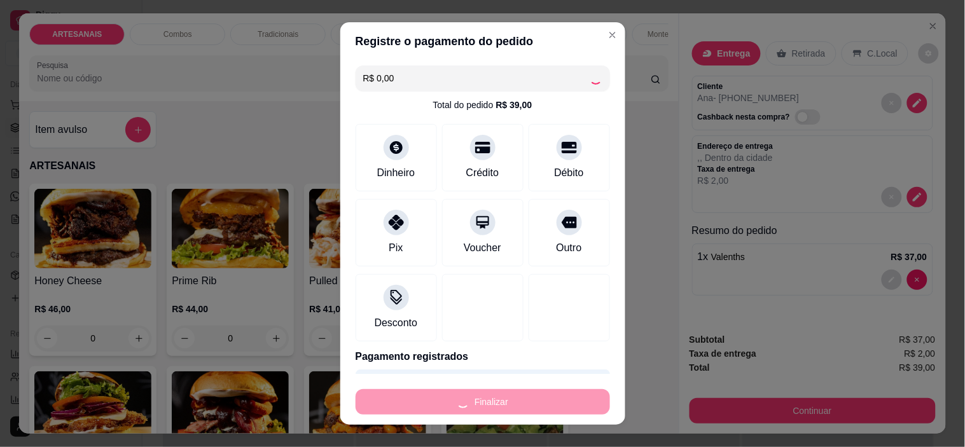
type input "0"
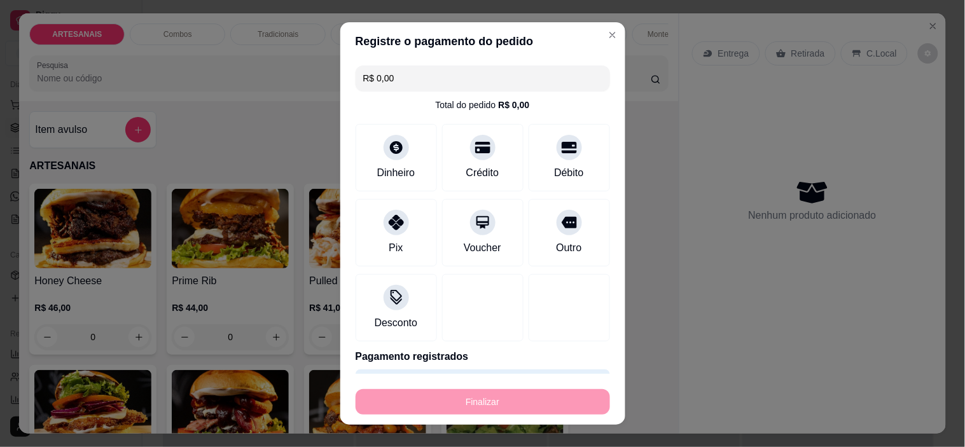
type input "-R$ 39,00"
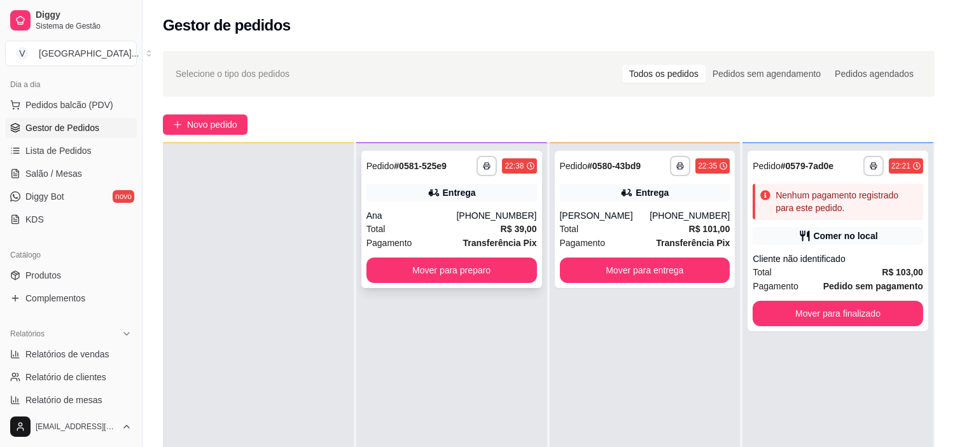
click at [447, 281] on button "Mover para preparo" at bounding box center [451, 270] width 170 height 25
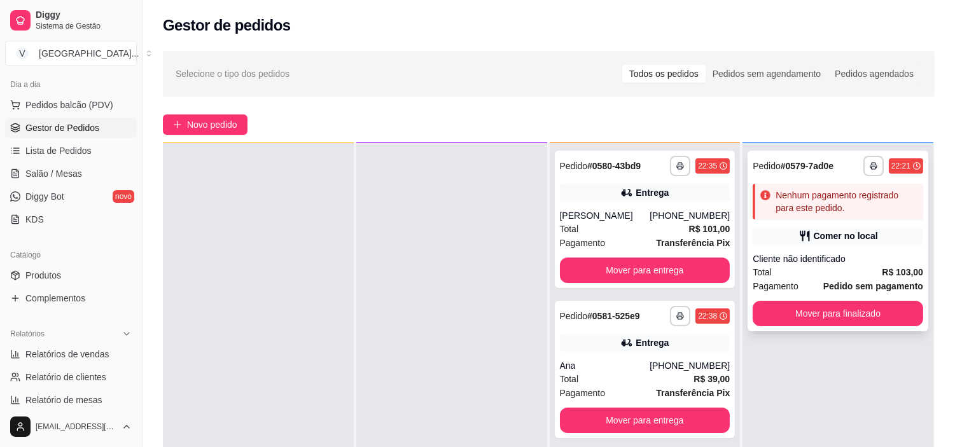
click at [844, 250] on div "**********" at bounding box center [837, 241] width 181 height 181
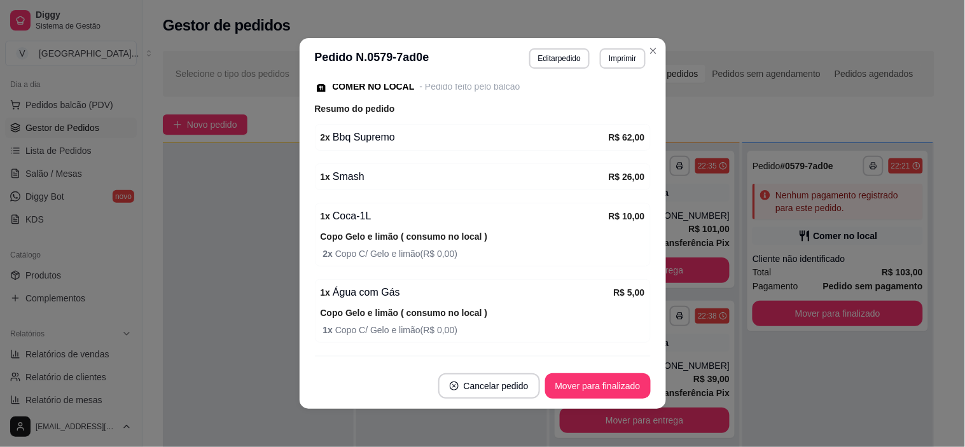
scroll to position [212, 0]
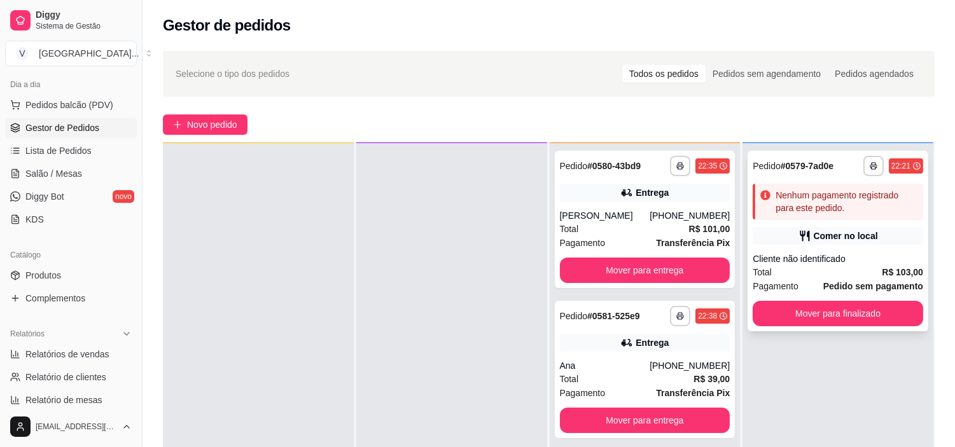
click at [843, 275] on div "Total R$ 103,00" at bounding box center [837, 272] width 170 height 14
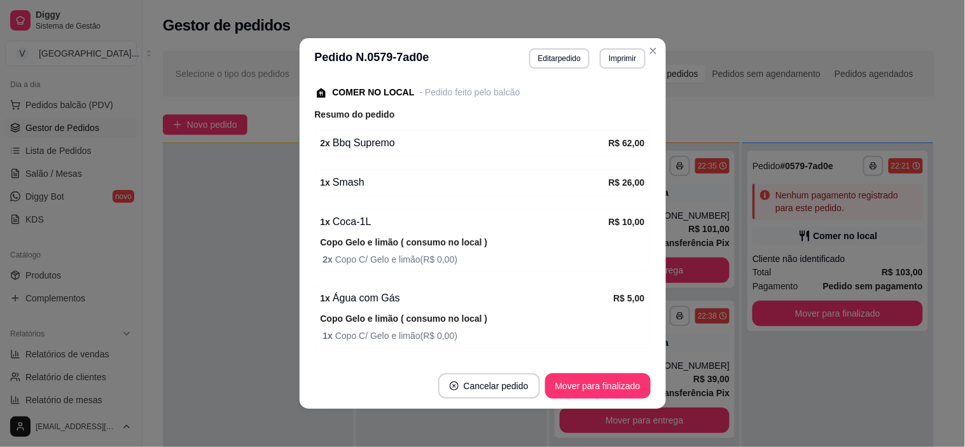
scroll to position [141, 0]
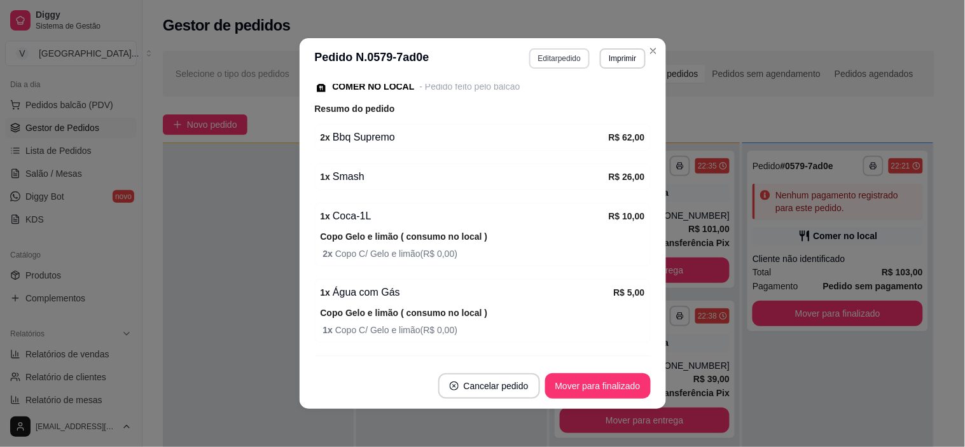
click at [564, 62] on button "Editar pedido" at bounding box center [559, 58] width 60 height 20
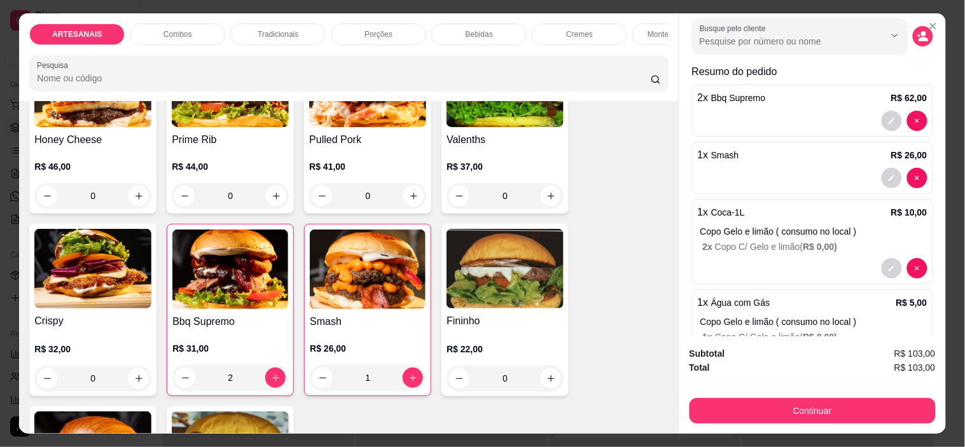
scroll to position [71, 0]
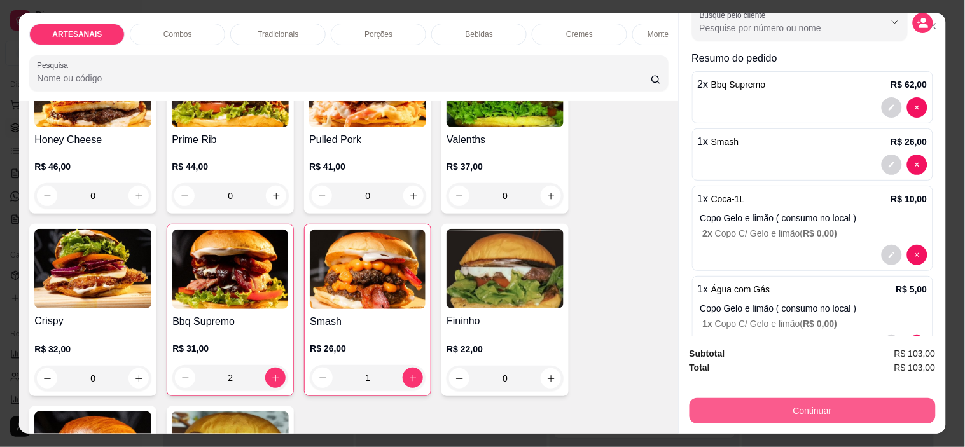
click at [816, 405] on button "Continuar" at bounding box center [812, 410] width 246 height 25
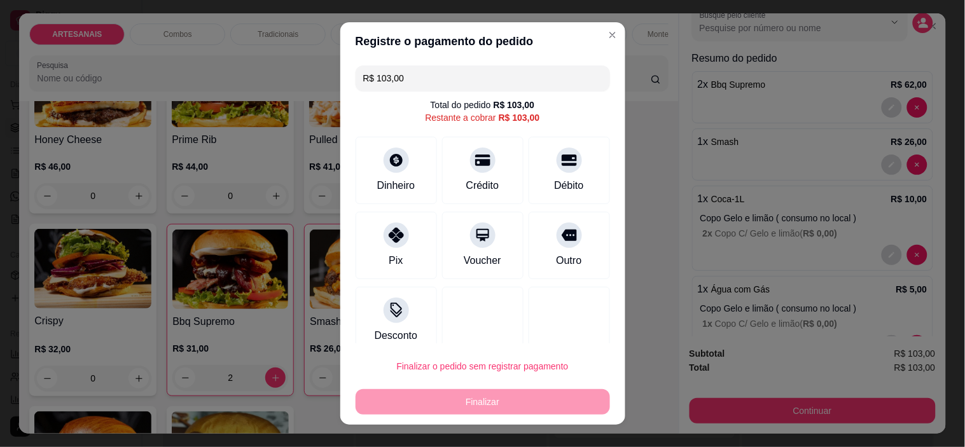
drag, startPoint x: 399, startPoint y: 78, endPoint x: 368, endPoint y: 79, distance: 31.2
click at [368, 79] on input "R$ 103,00" at bounding box center [482, 78] width 239 height 25
click at [555, 160] on div at bounding box center [569, 157] width 28 height 28
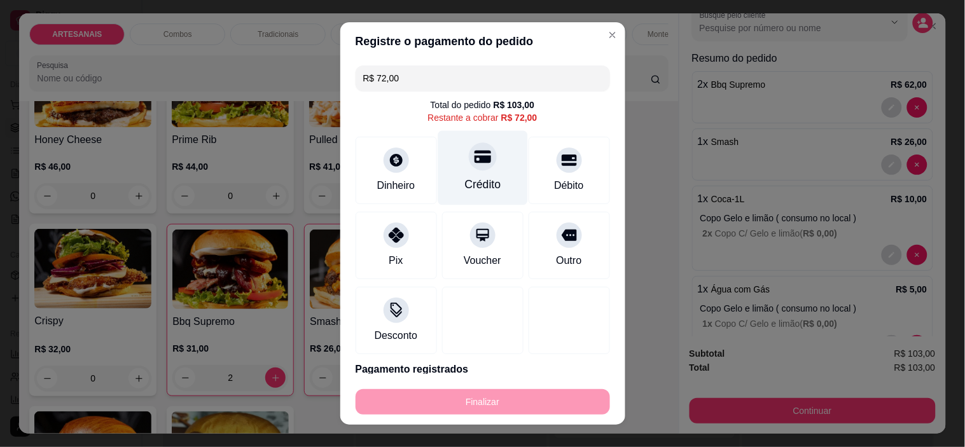
click at [473, 167] on div at bounding box center [483, 157] width 28 height 28
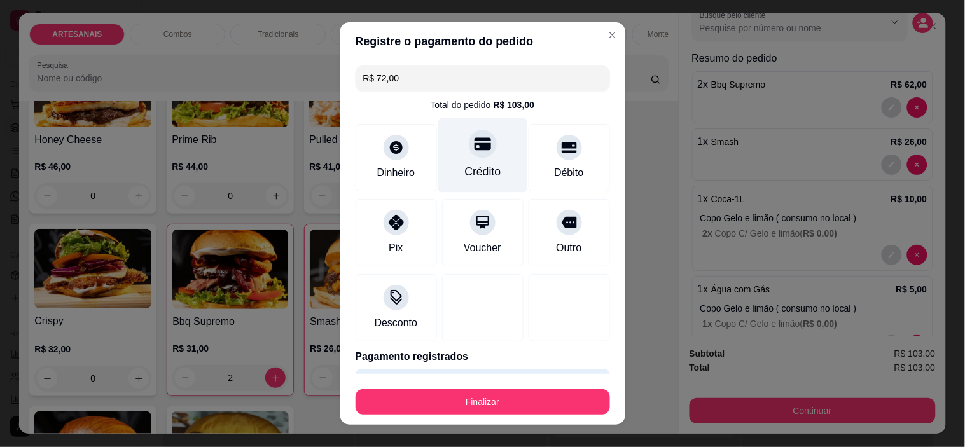
type input "R$ 0,00"
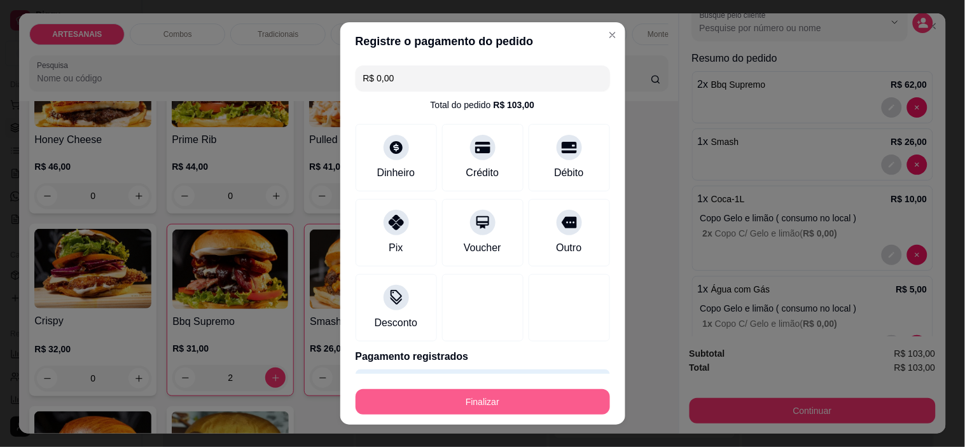
click at [535, 399] on button "Finalizar" at bounding box center [483, 401] width 254 height 25
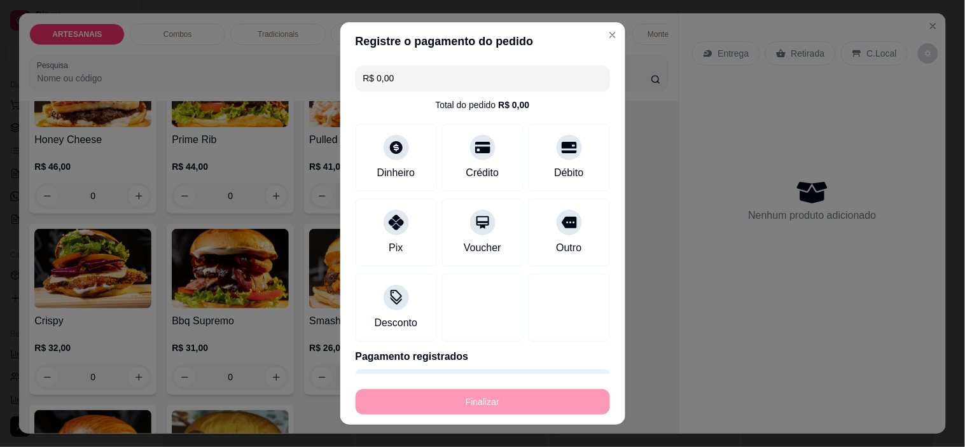
type input "0"
type input "-R$ 103,00"
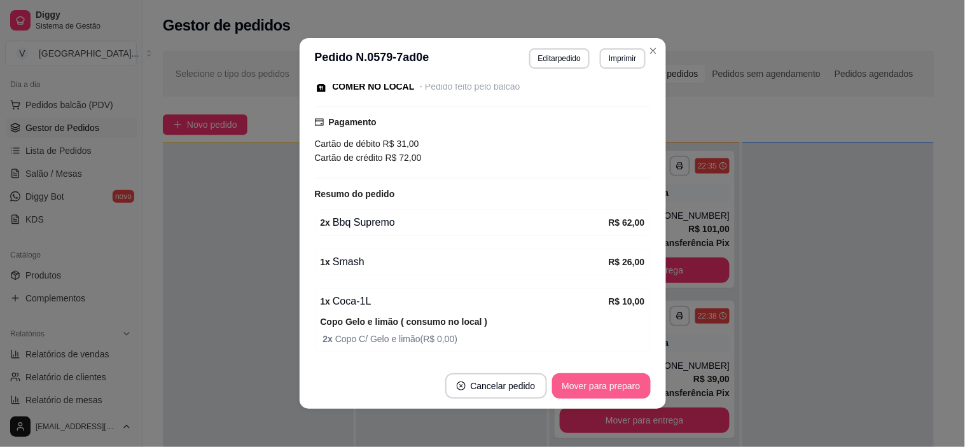
click at [609, 392] on button "Mover para preparo" at bounding box center [601, 385] width 99 height 25
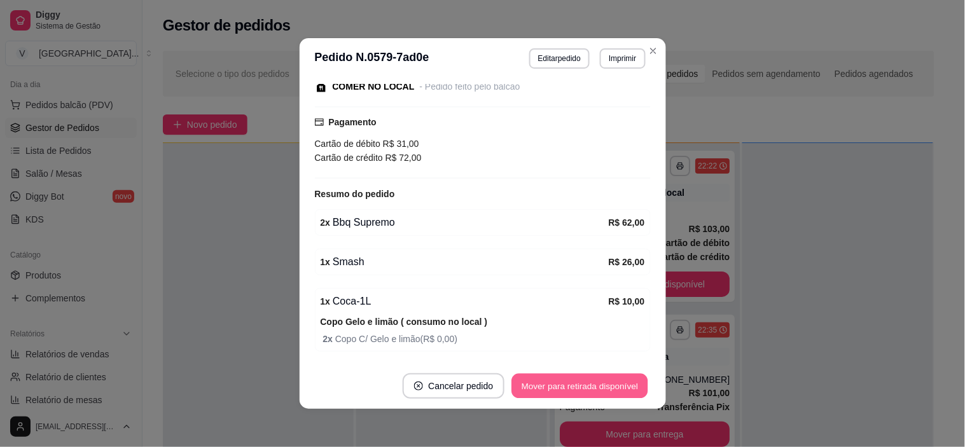
click at [607, 384] on button "Mover para retirada disponível" at bounding box center [580, 386] width 136 height 25
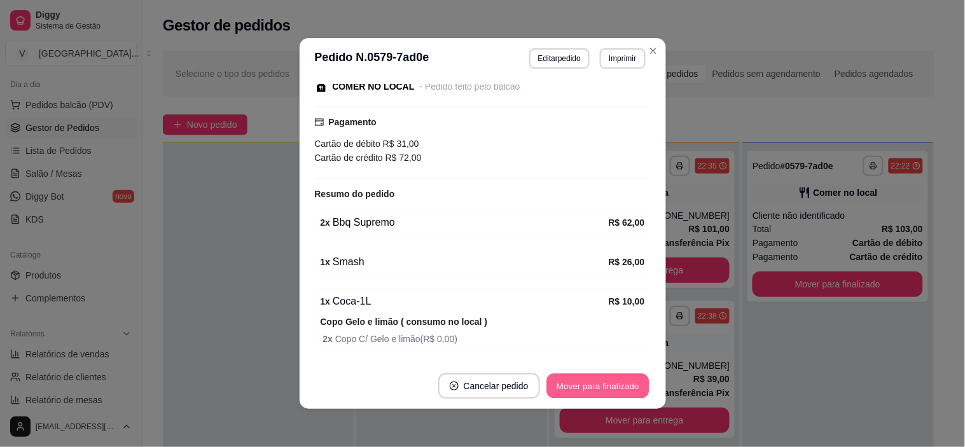
click at [607, 384] on button "Mover para finalizado" at bounding box center [597, 386] width 102 height 25
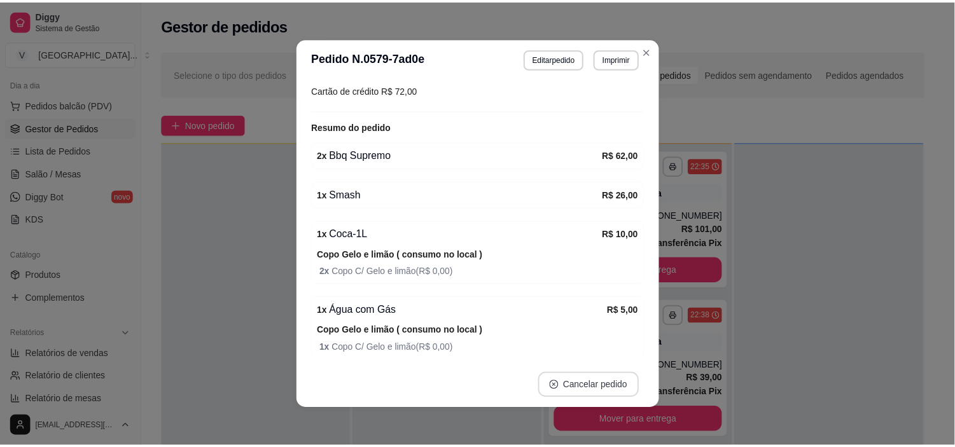
scroll to position [102, 0]
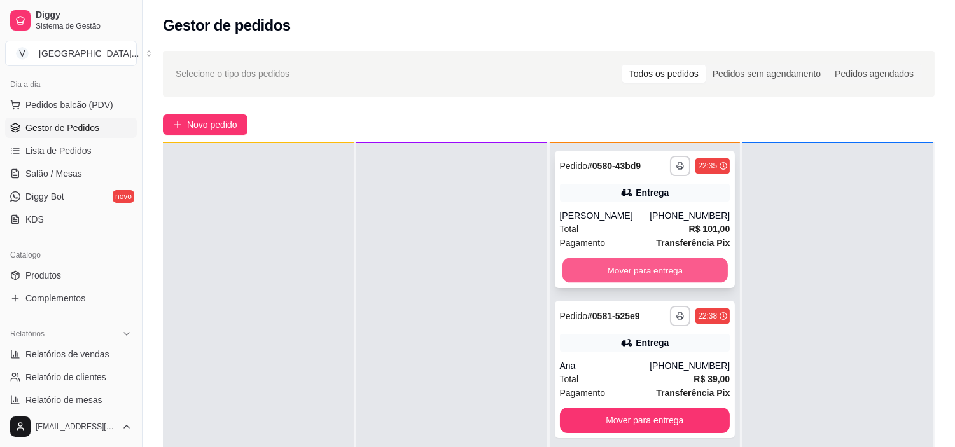
click at [640, 264] on button "Mover para entrega" at bounding box center [644, 270] width 165 height 25
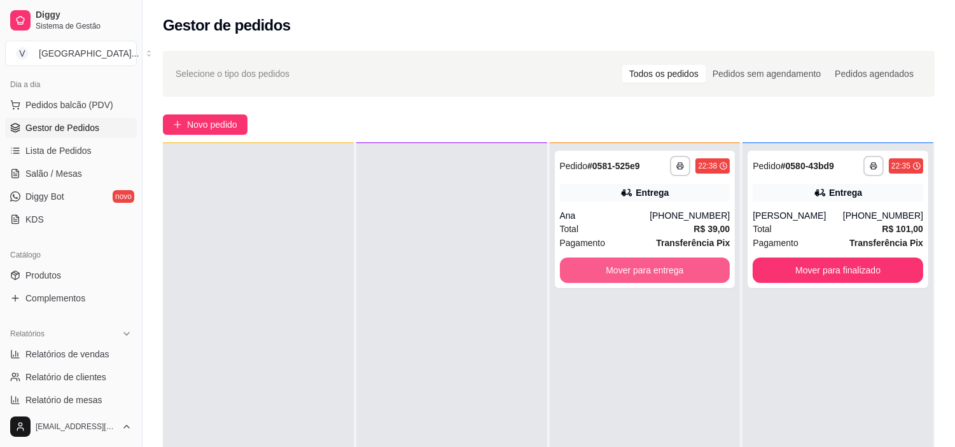
click at [640, 265] on button "Mover para entrega" at bounding box center [645, 270] width 170 height 25
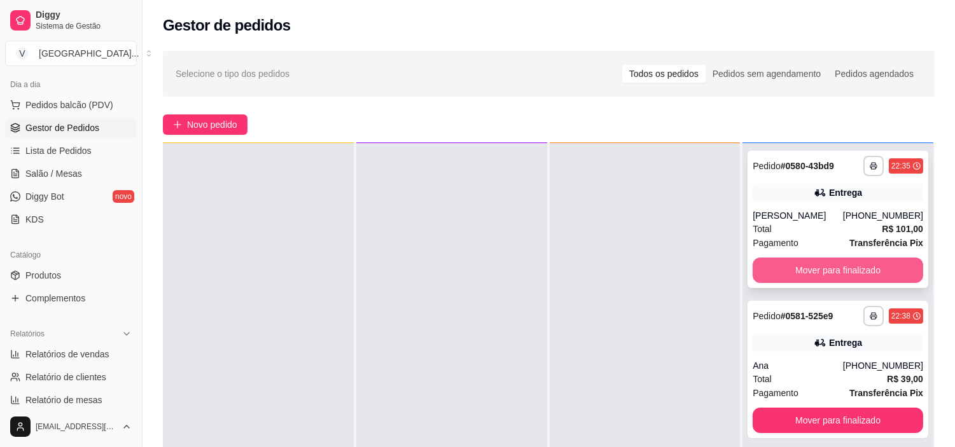
click at [790, 275] on button "Mover para finalizado" at bounding box center [837, 270] width 170 height 25
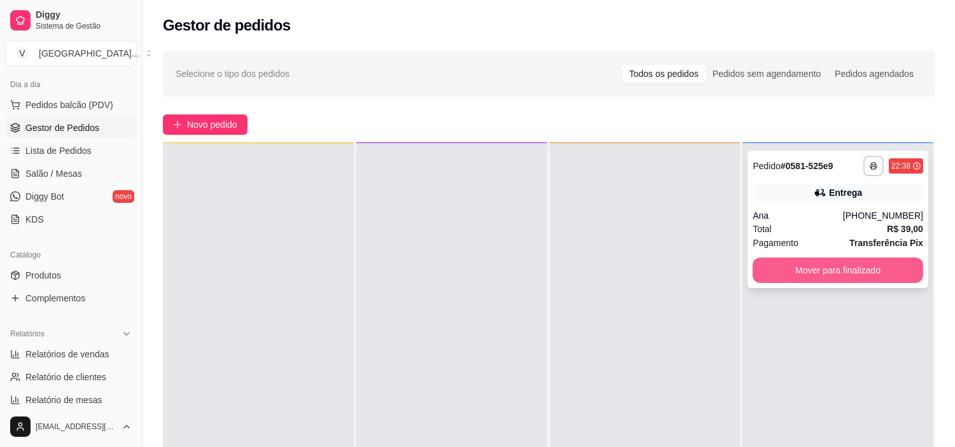
click at [792, 280] on button "Mover para finalizado" at bounding box center [837, 270] width 170 height 25
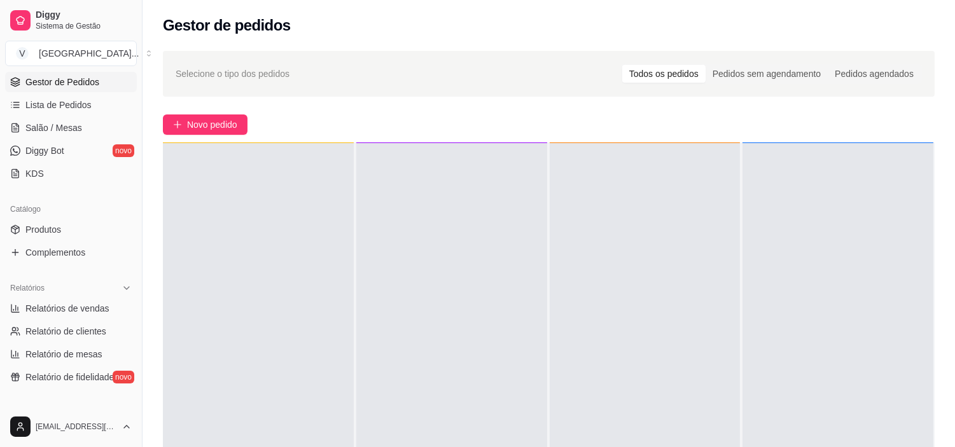
scroll to position [212, 0]
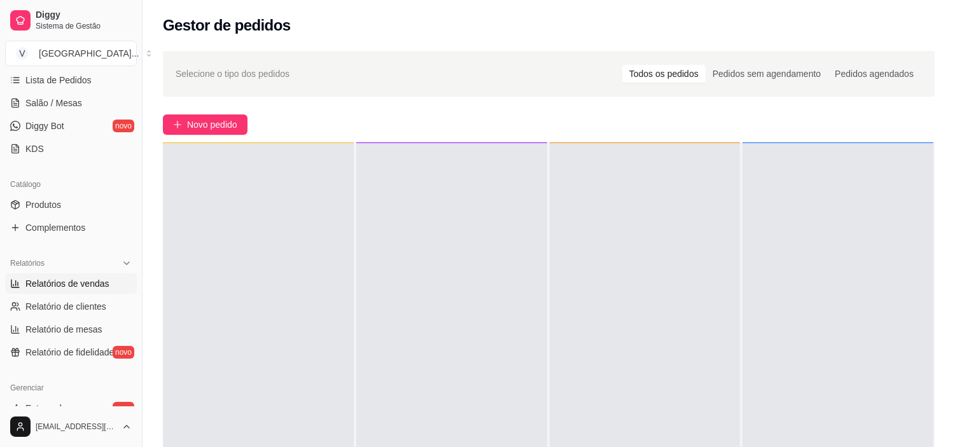
click at [67, 277] on span "Relatórios de vendas" at bounding box center [67, 283] width 84 height 13
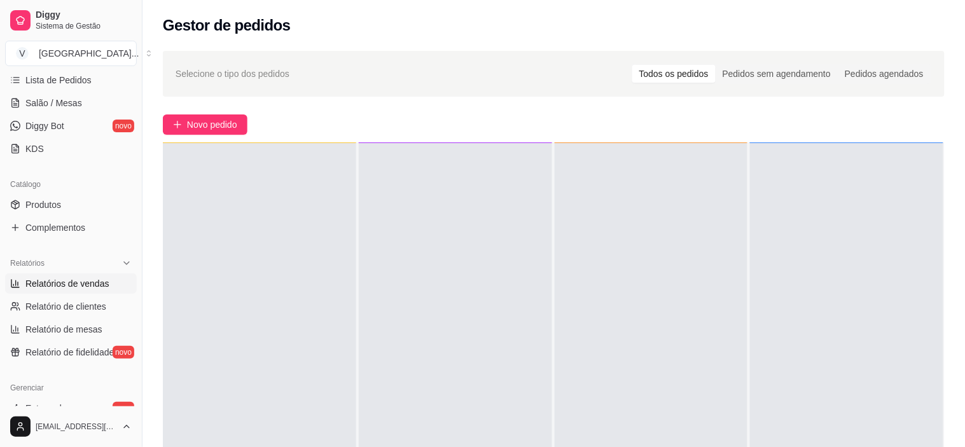
select select "ALL"
select select "0"
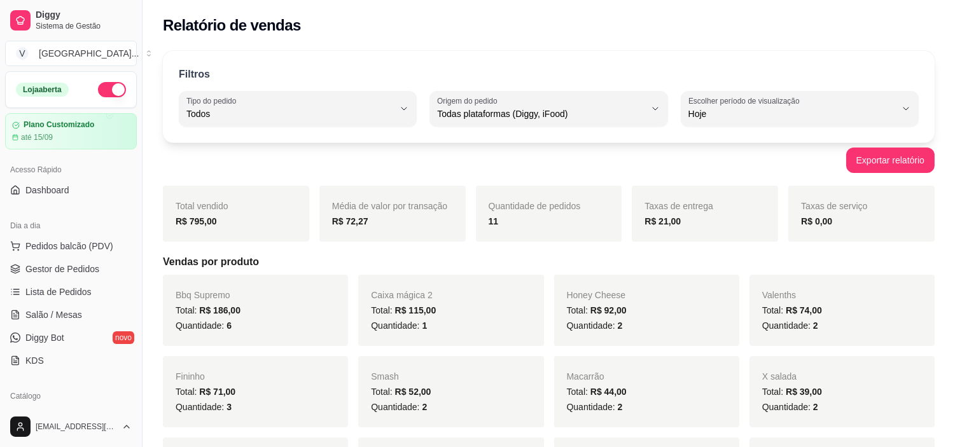
click at [109, 97] on button "button" at bounding box center [112, 89] width 28 height 15
